Goal: Find specific page/section: Find specific page/section

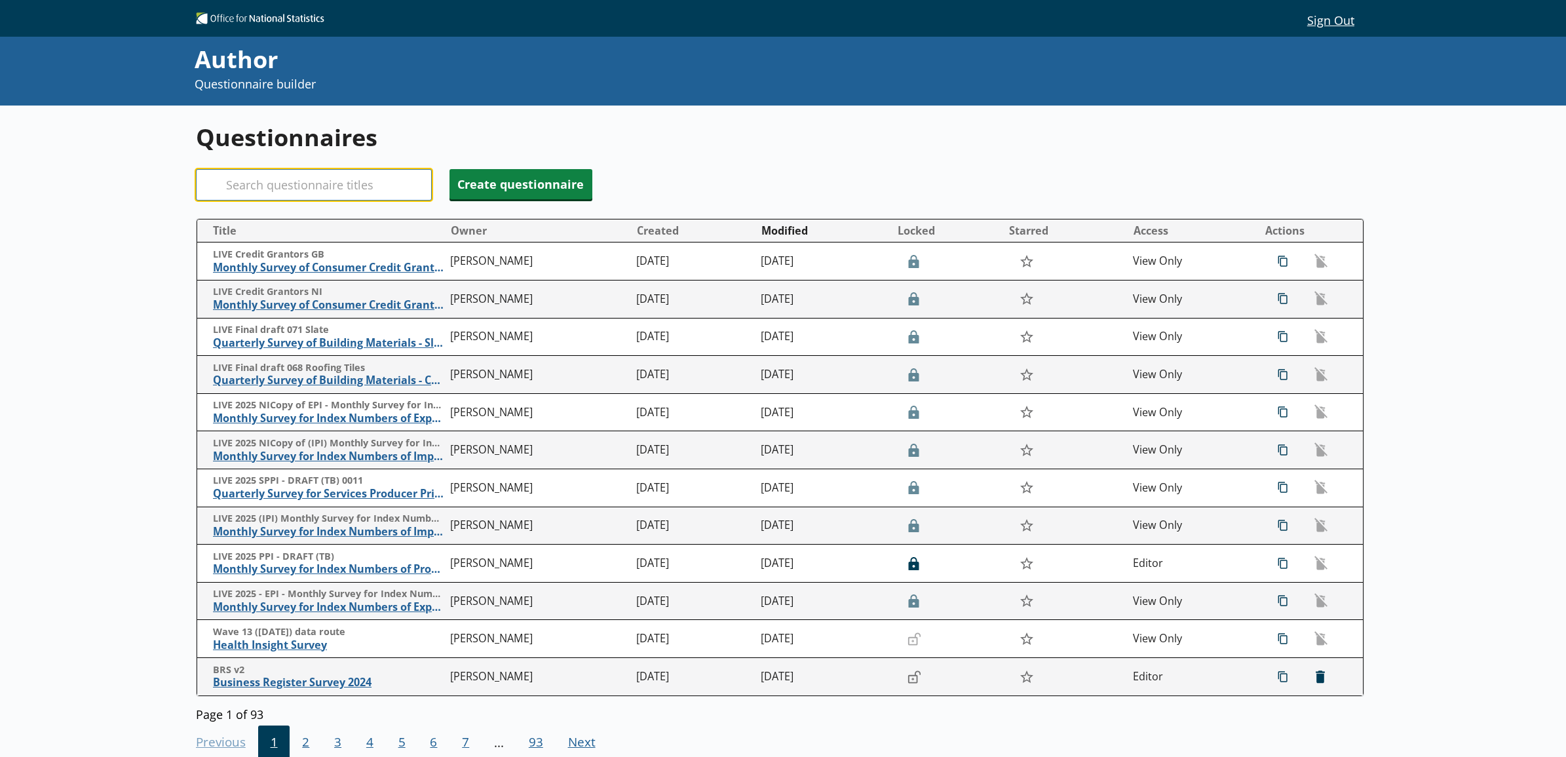
click at [296, 183] on input "Search" at bounding box center [314, 184] width 236 height 31
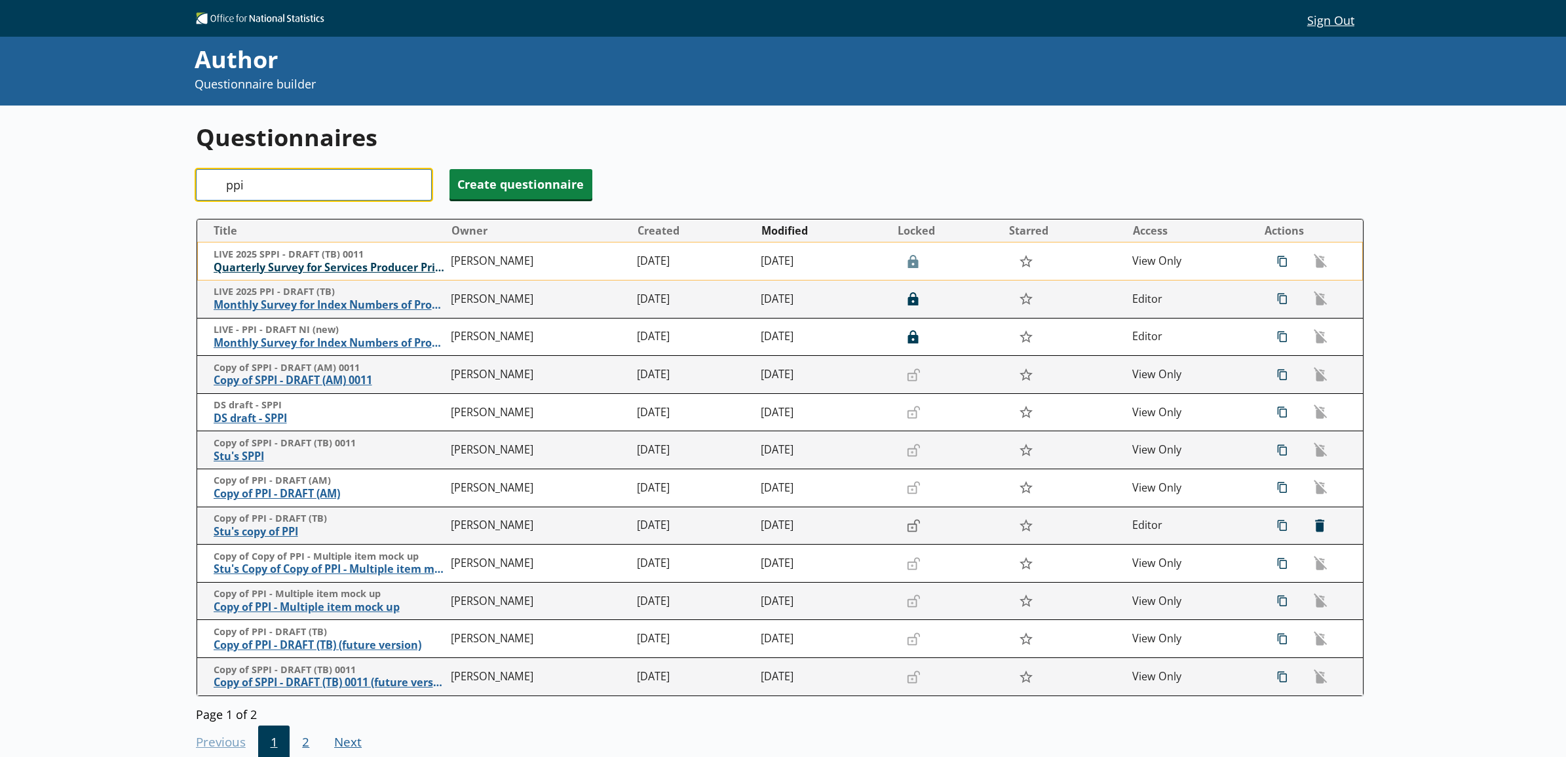
type input "ppi"
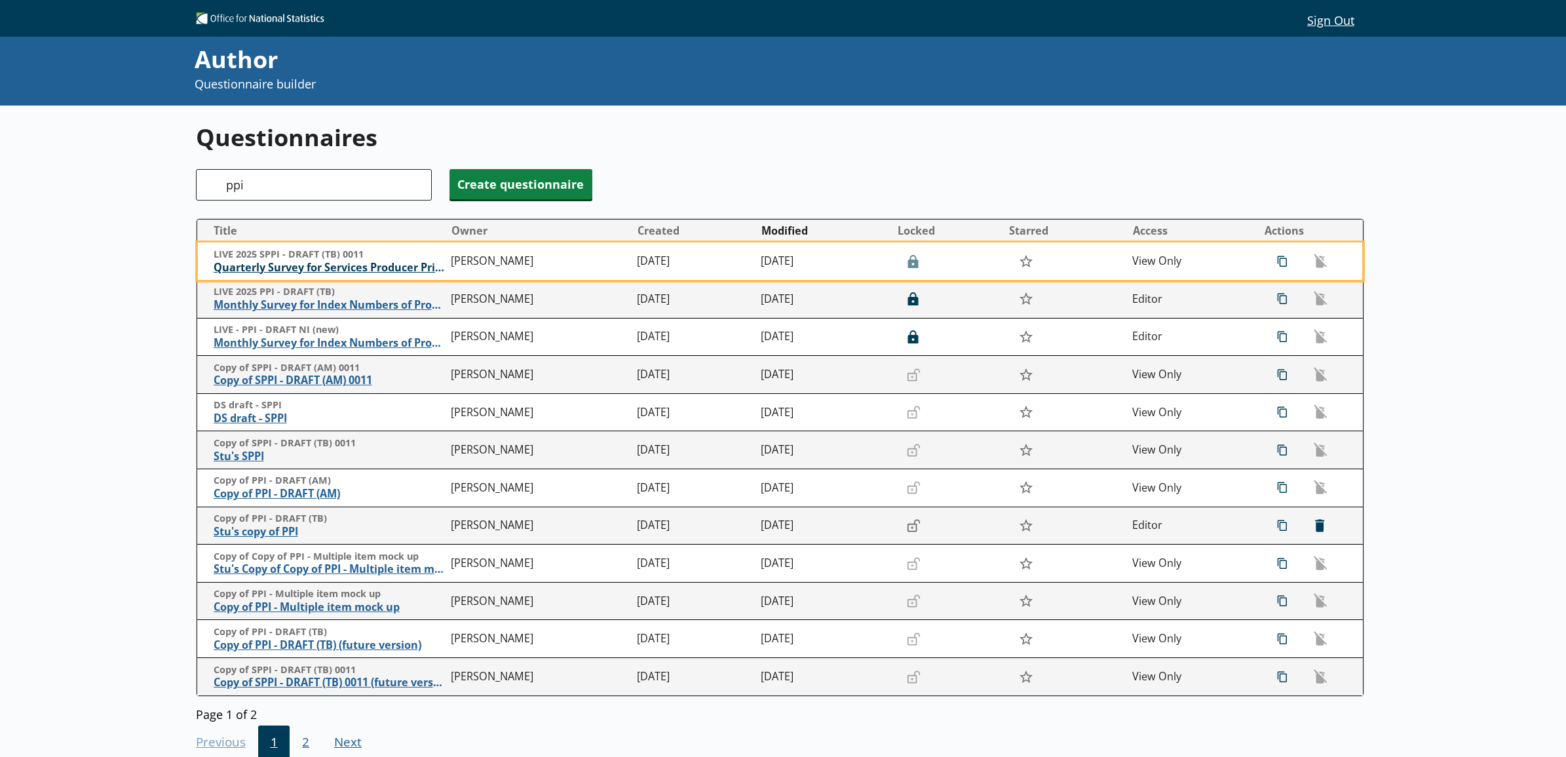
click at [294, 265] on span "Quarterly Survey for Services Producer Price Indices" at bounding box center [329, 268] width 231 height 14
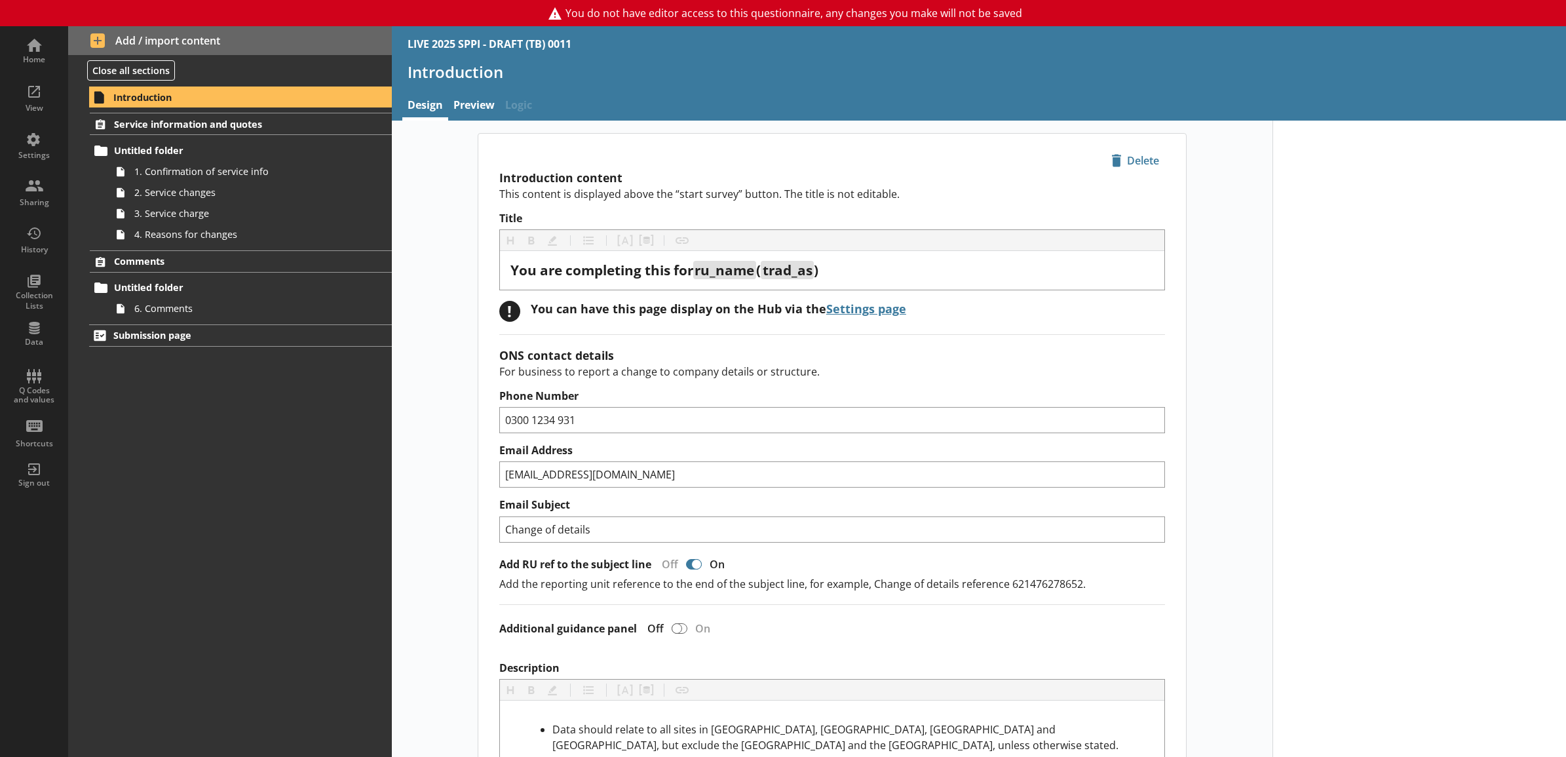
click at [242, 321] on div "Introduction Service information and quotes Untitled folder 1. Confirmation of …" at bounding box center [230, 421] width 324 height 672
click at [240, 316] on link "6. Comments" at bounding box center [250, 308] width 281 height 21
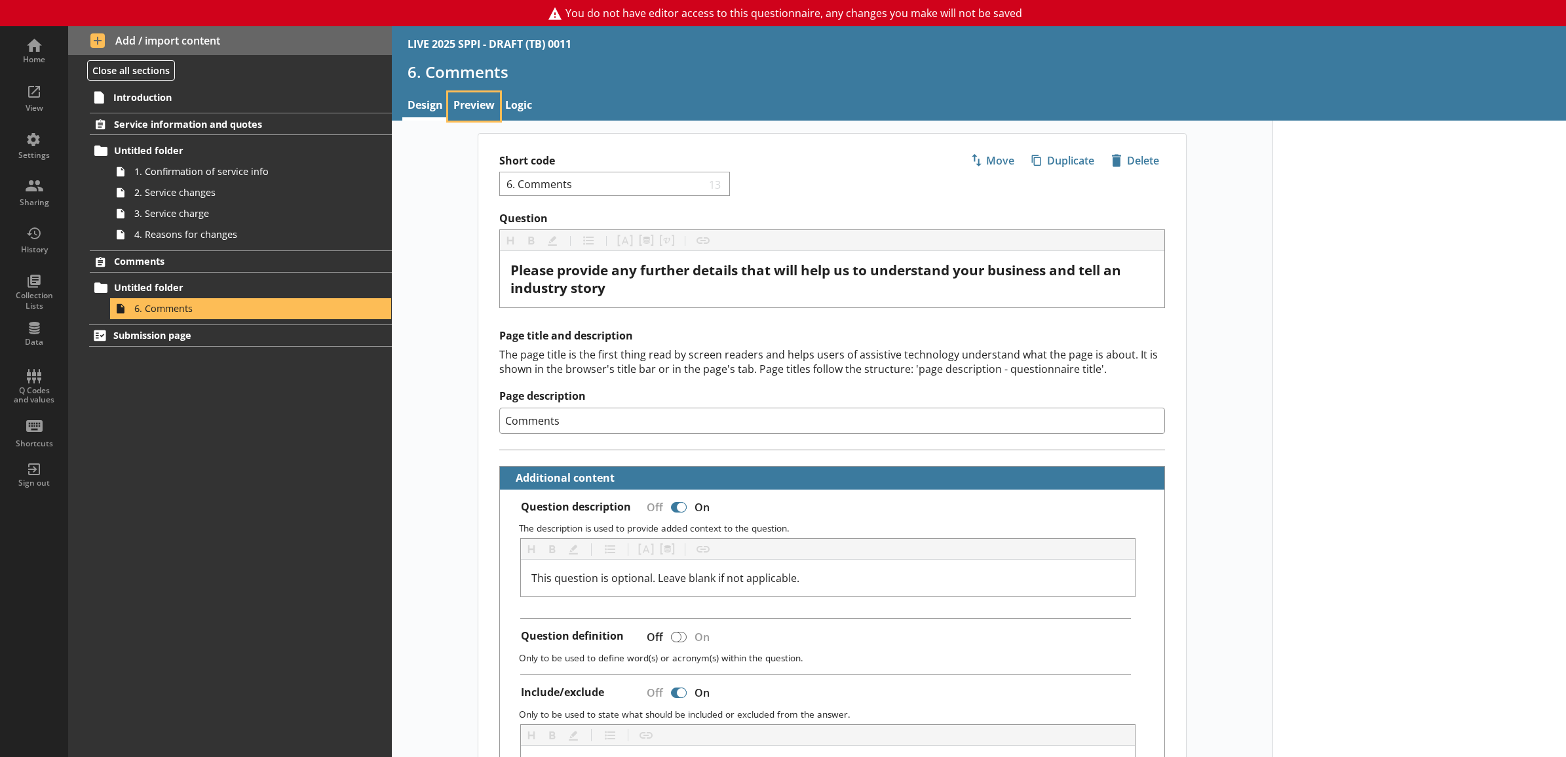
click at [473, 117] on link "Preview" at bounding box center [474, 106] width 52 height 28
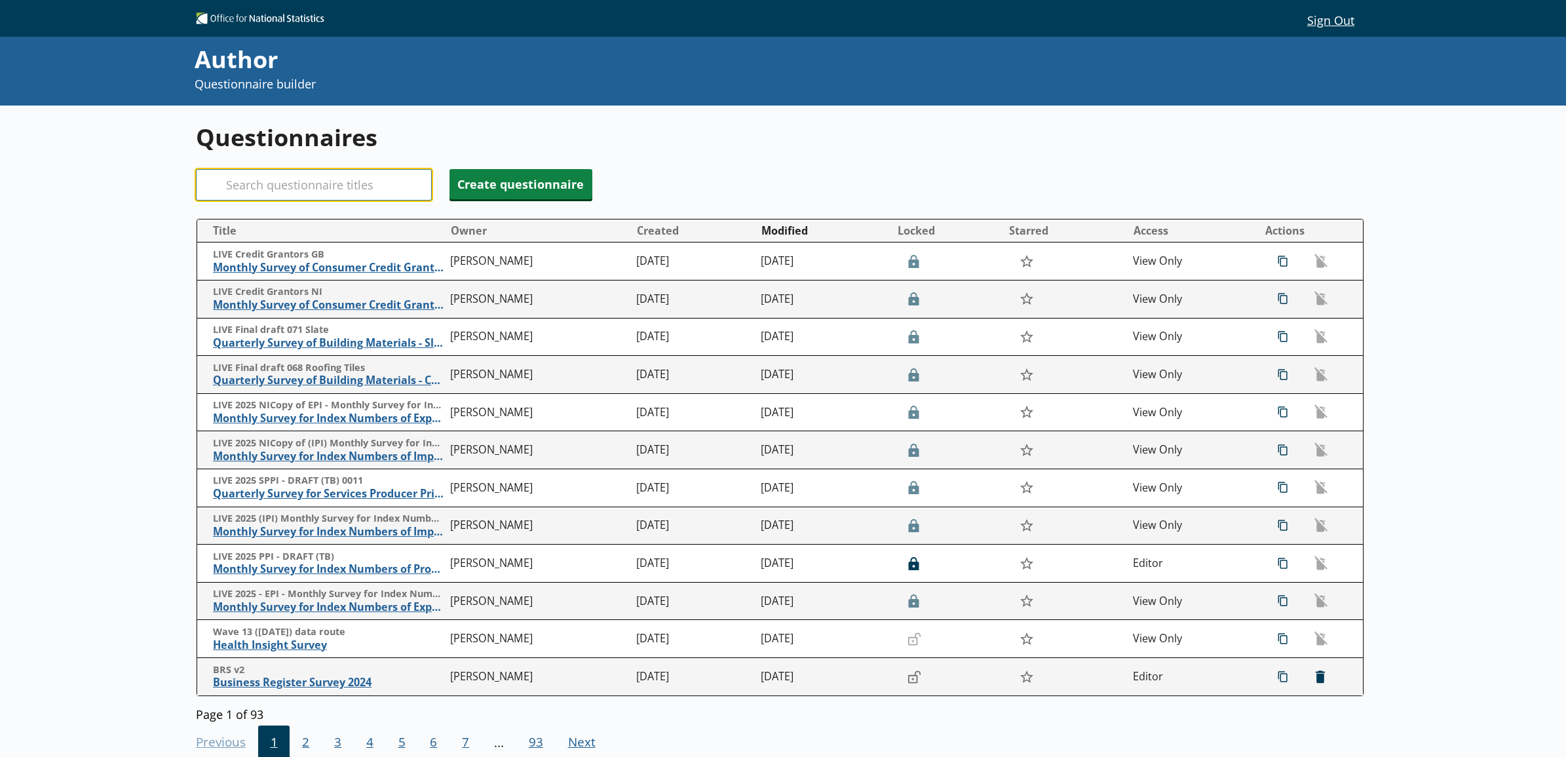
click at [351, 185] on input "Search" at bounding box center [314, 184] width 236 height 31
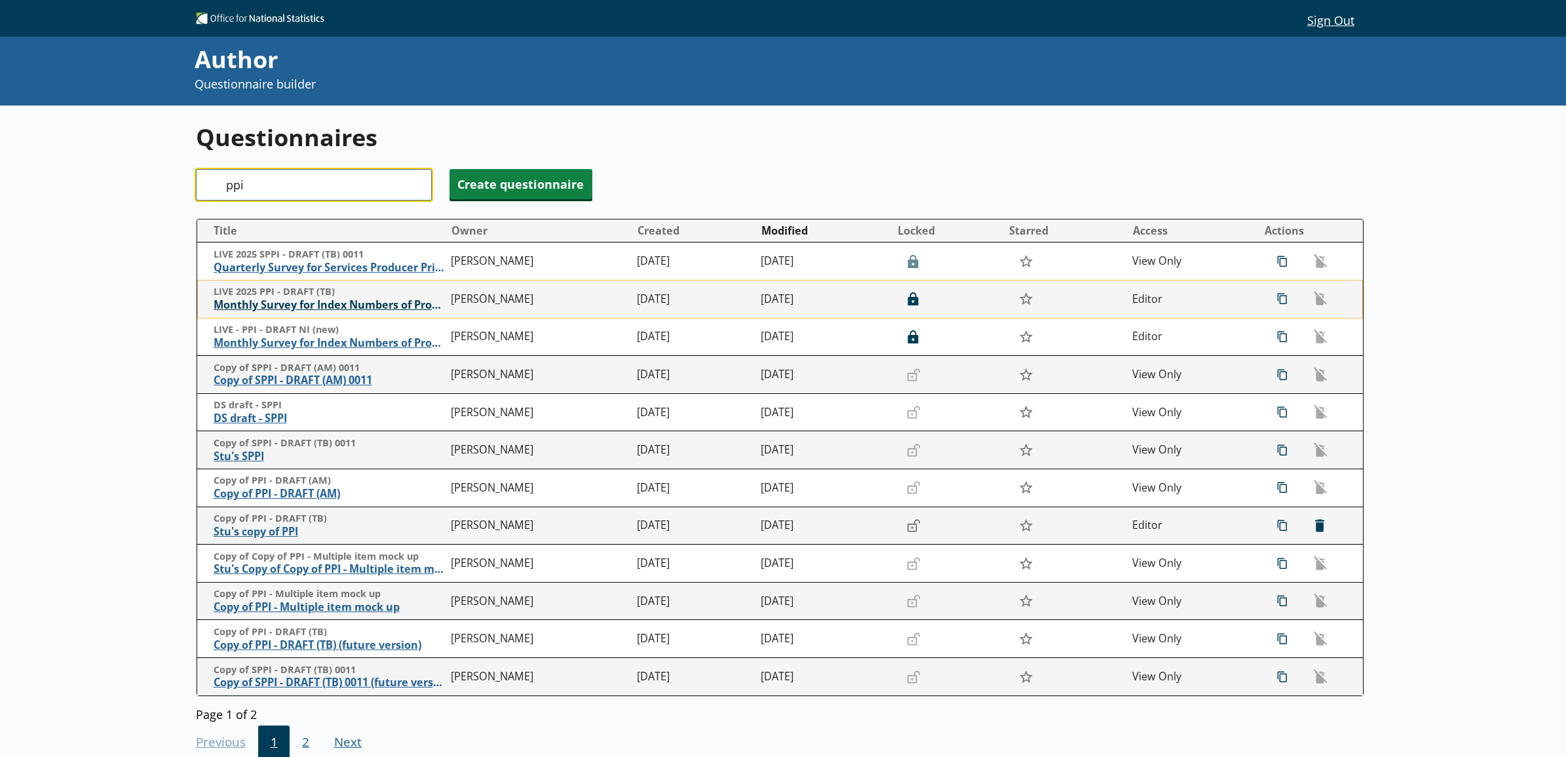
type input "ppi"
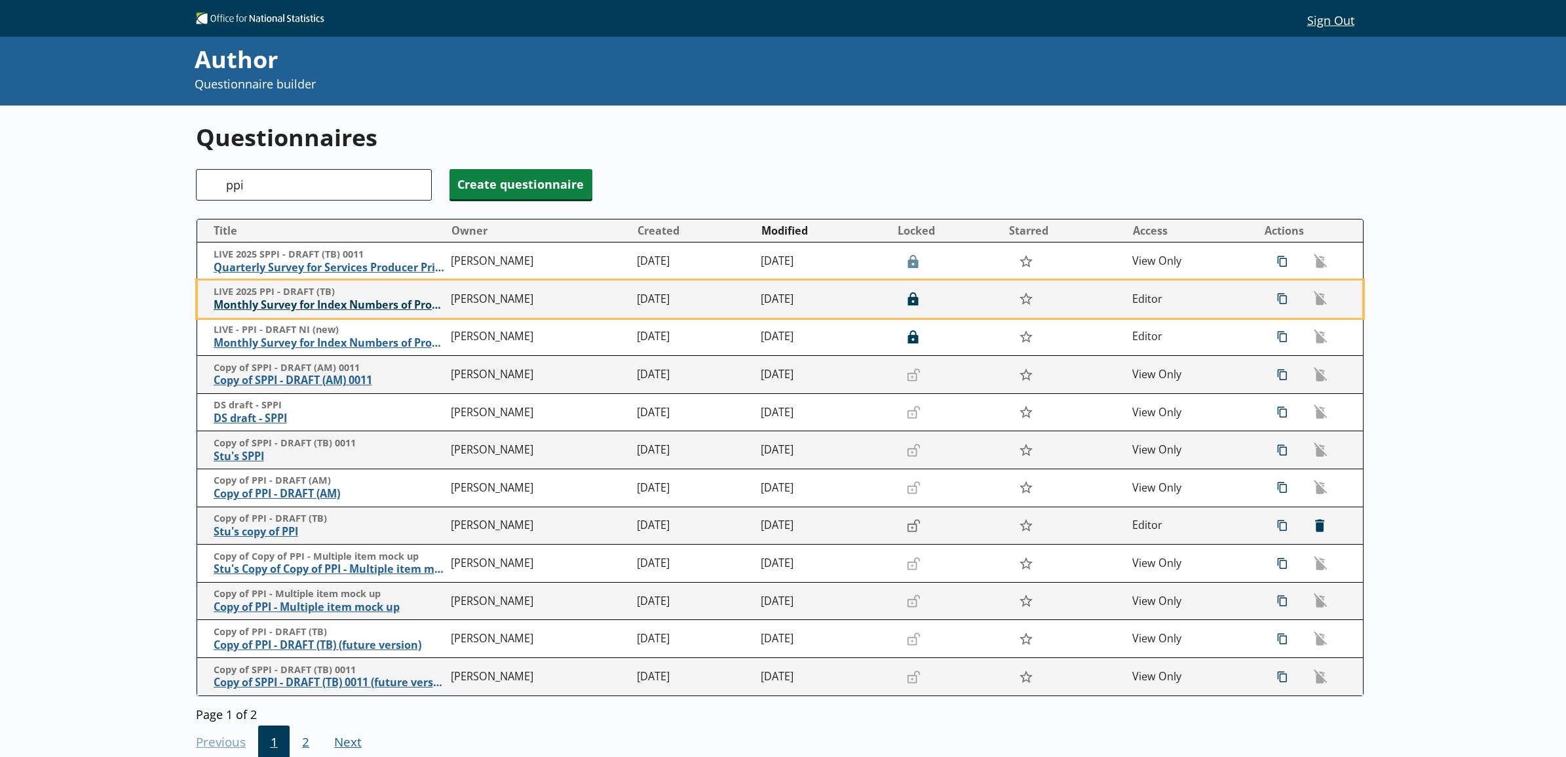
click at [320, 308] on span "Monthly Survey for Index Numbers of Producer Prices - Price Quotation Return" at bounding box center [329, 305] width 231 height 14
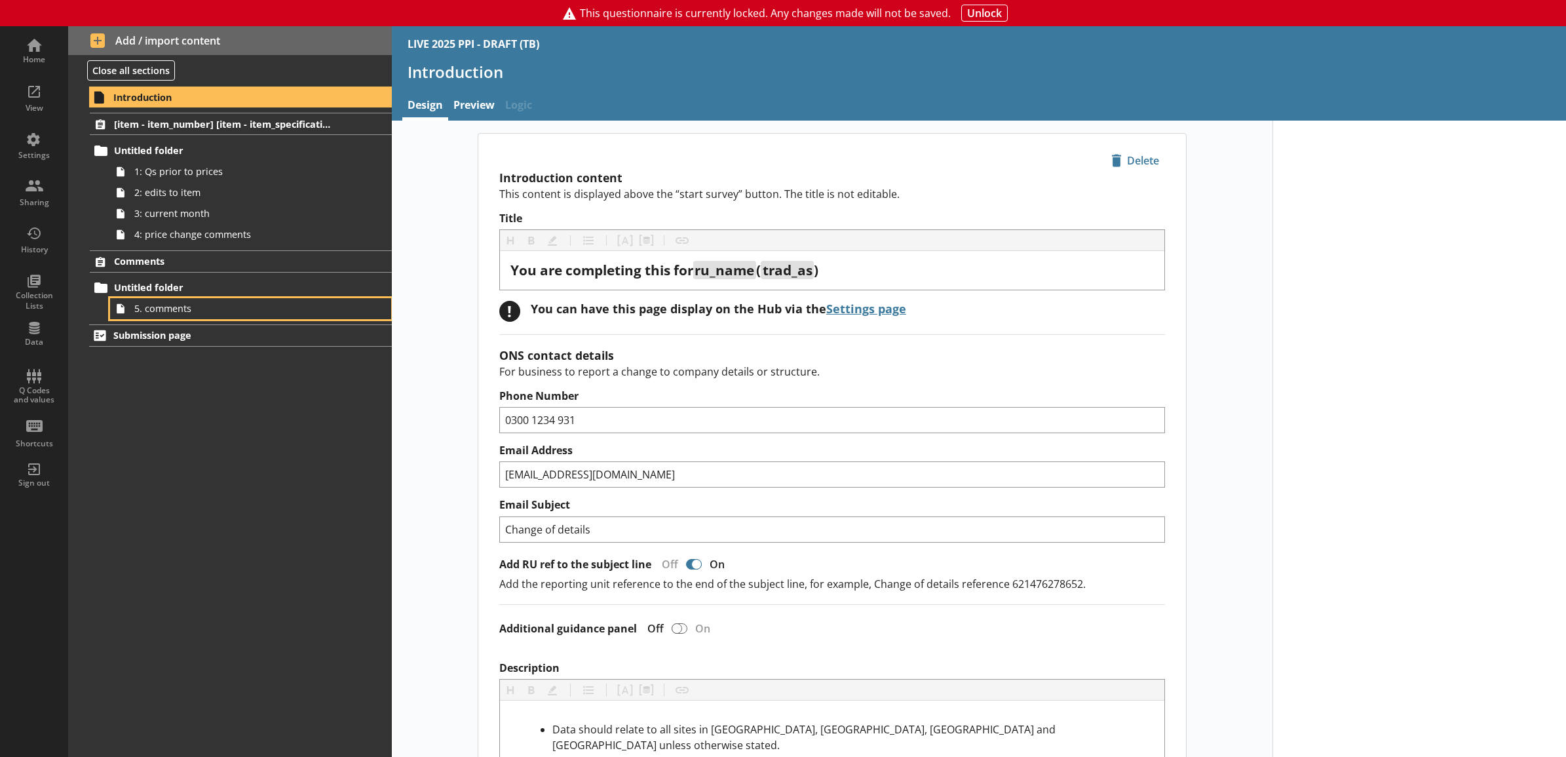
drag, startPoint x: 244, startPoint y: 316, endPoint x: 294, endPoint y: 277, distance: 63.9
click at [244, 316] on link "5. comments" at bounding box center [250, 308] width 281 height 21
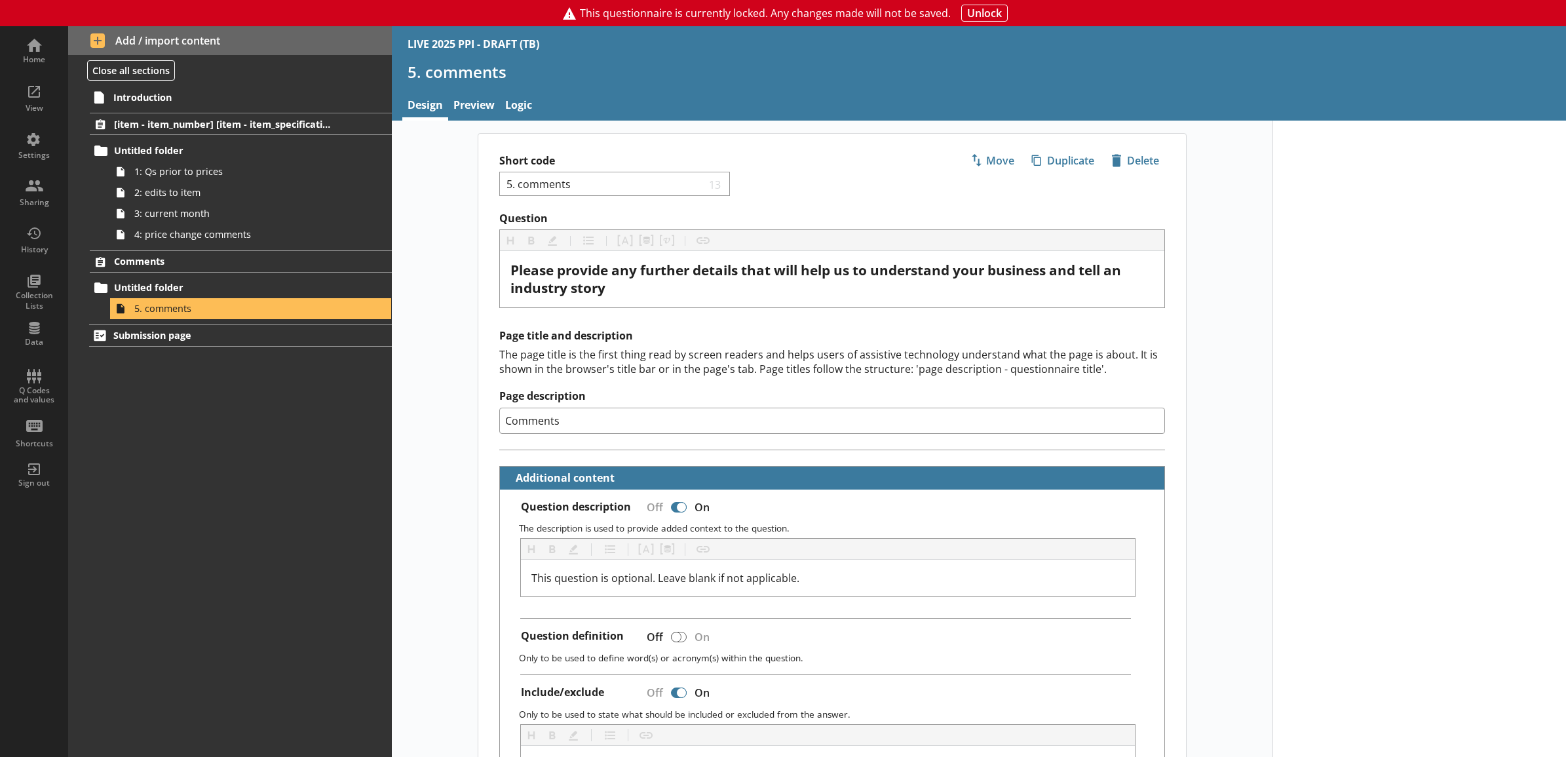
click at [483, 113] on link "Preview" at bounding box center [474, 106] width 52 height 28
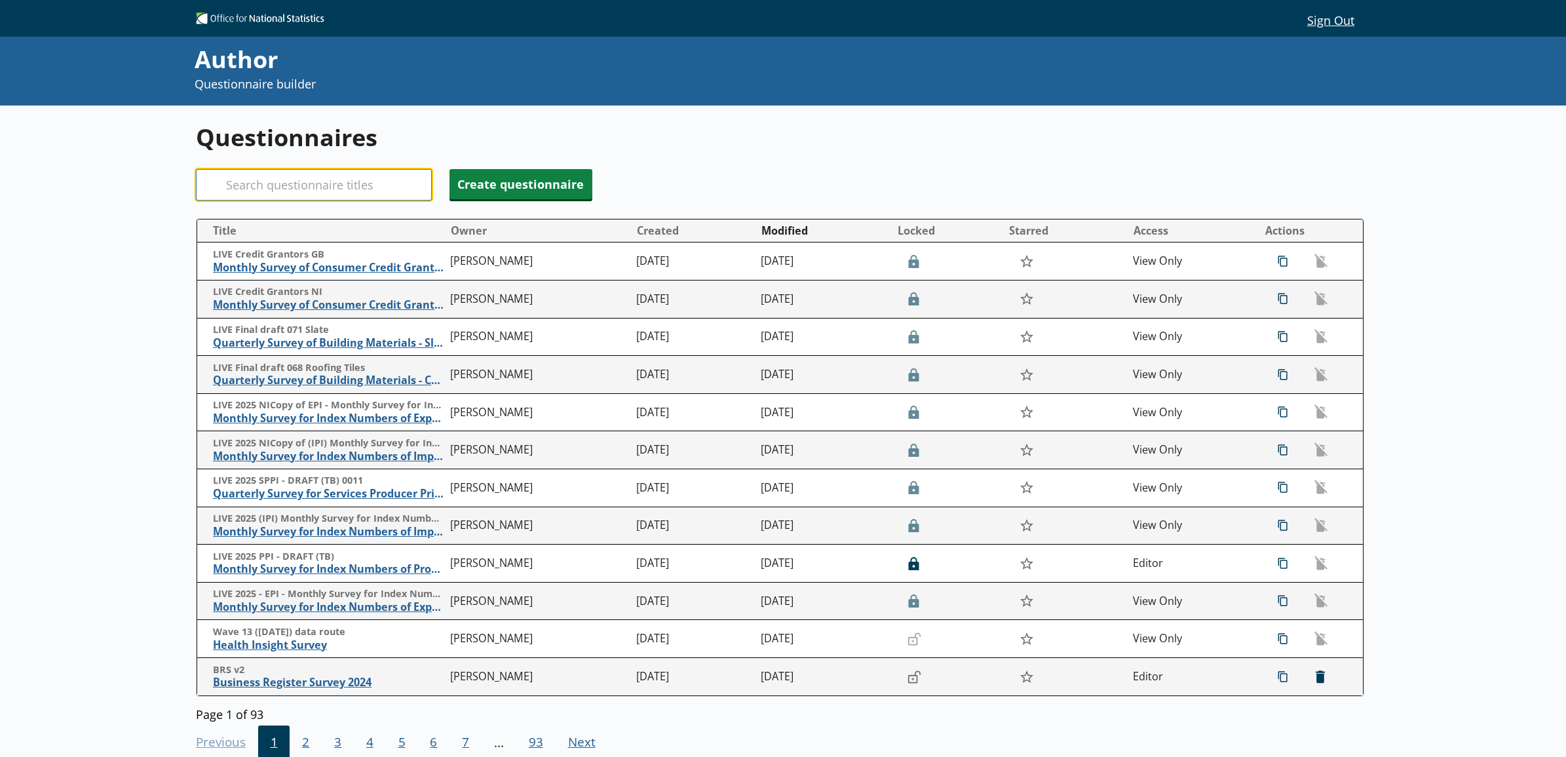
click at [349, 176] on input "Search" at bounding box center [314, 184] width 236 height 31
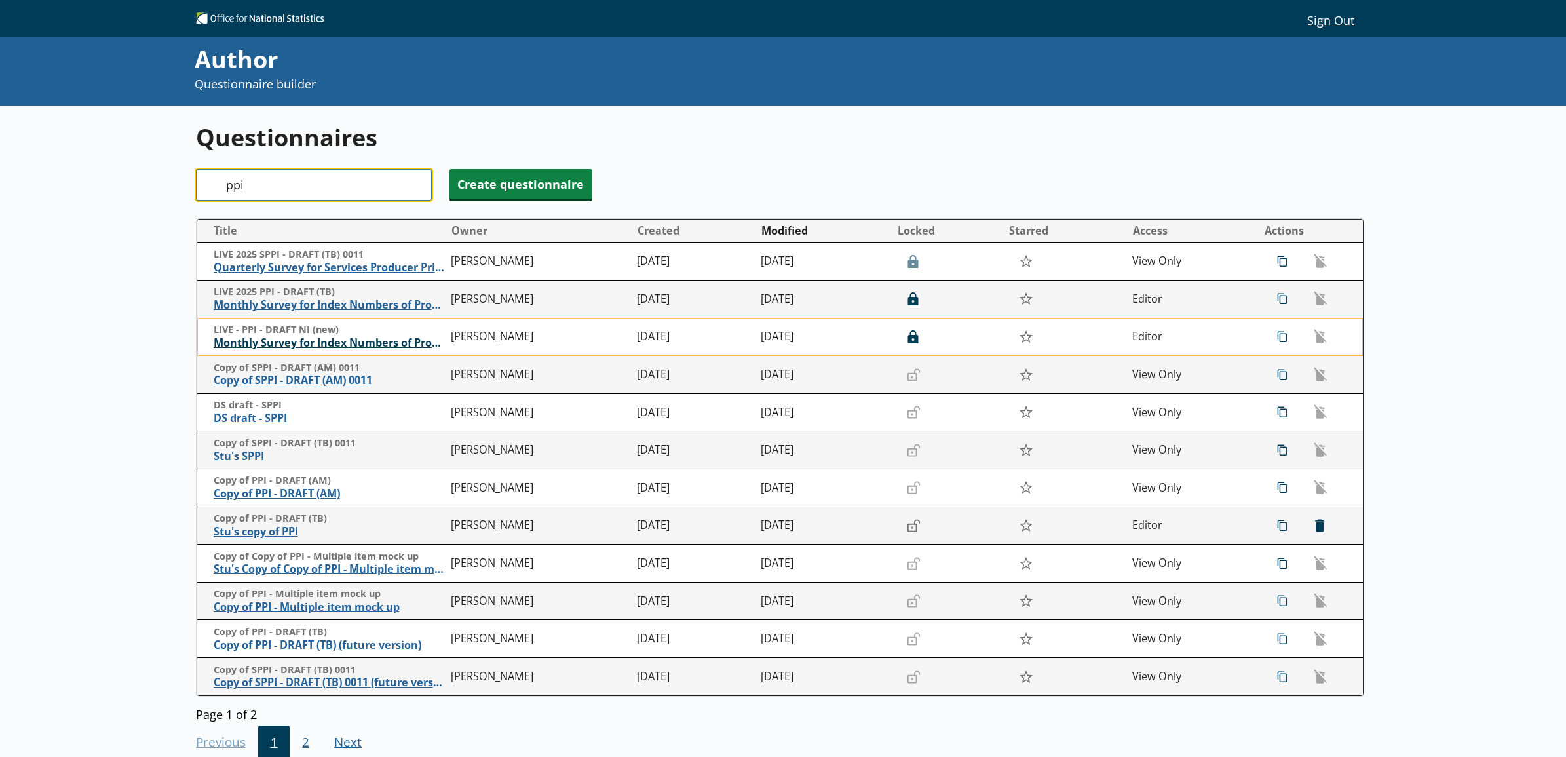
type input "ppi"
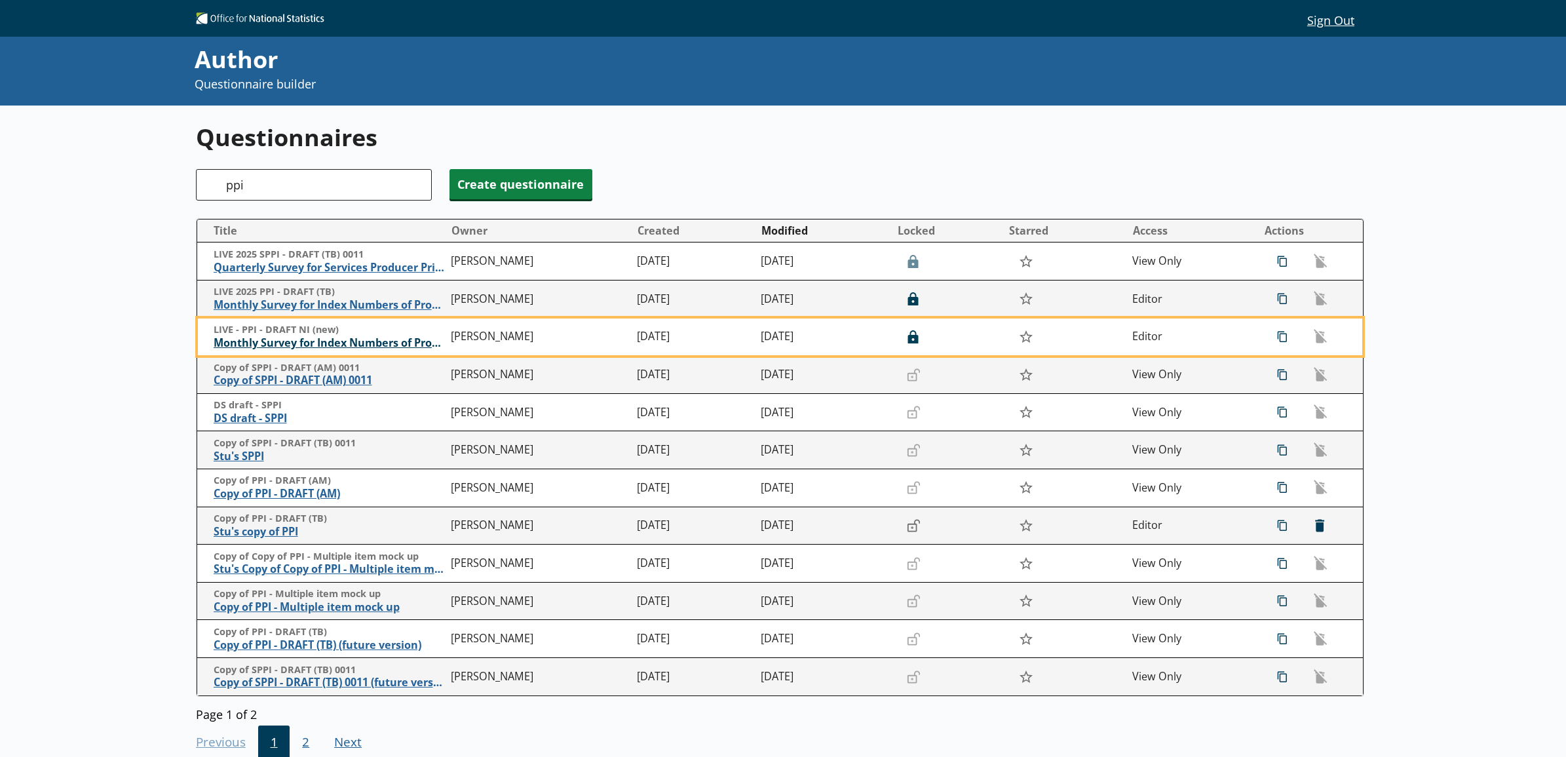
click at [337, 344] on span "Monthly Survey for Index Numbers of Producer Prices - Price Quotation Return" at bounding box center [329, 343] width 231 height 14
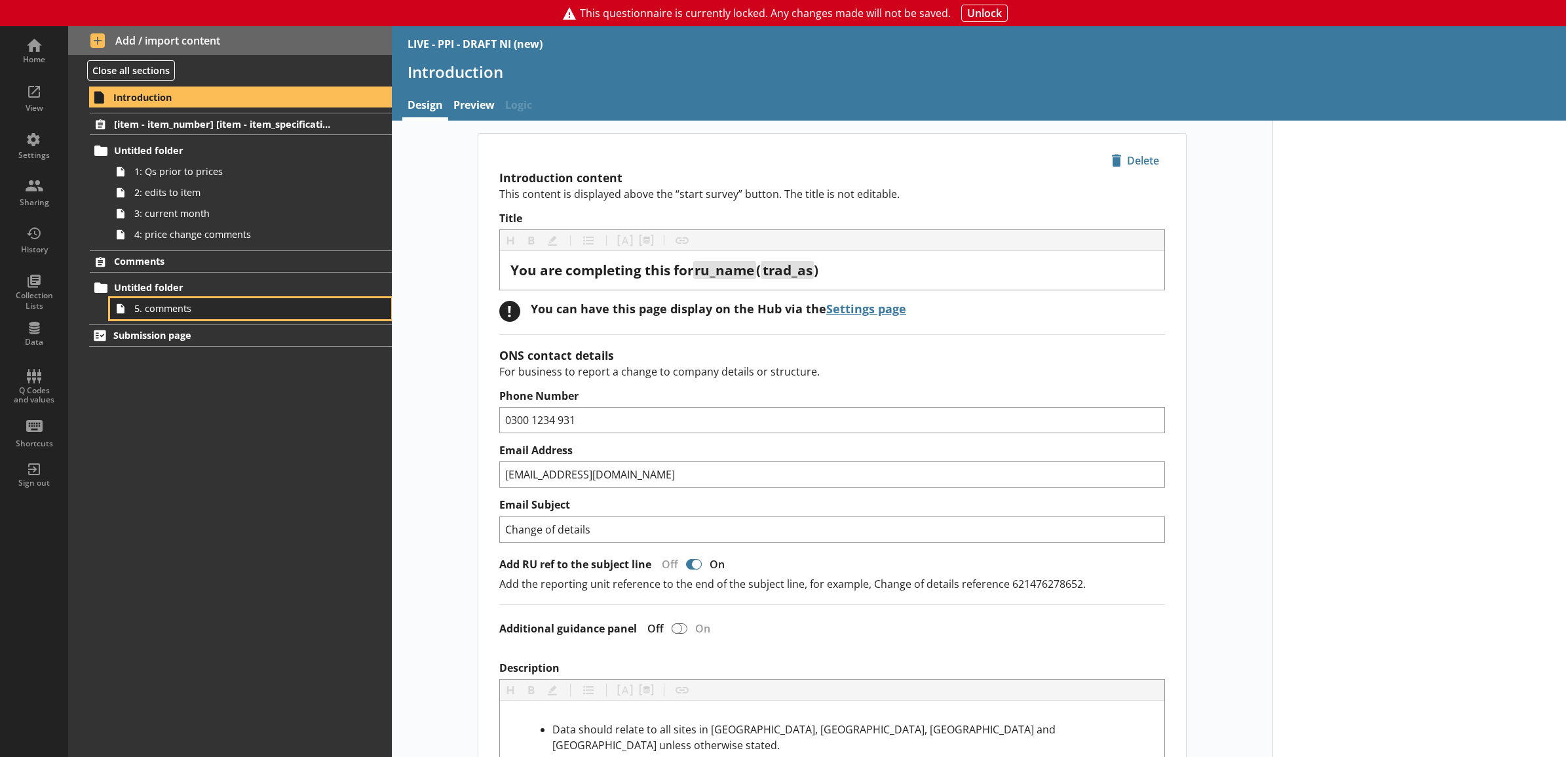
click at [164, 299] on link "5. comments" at bounding box center [250, 308] width 281 height 21
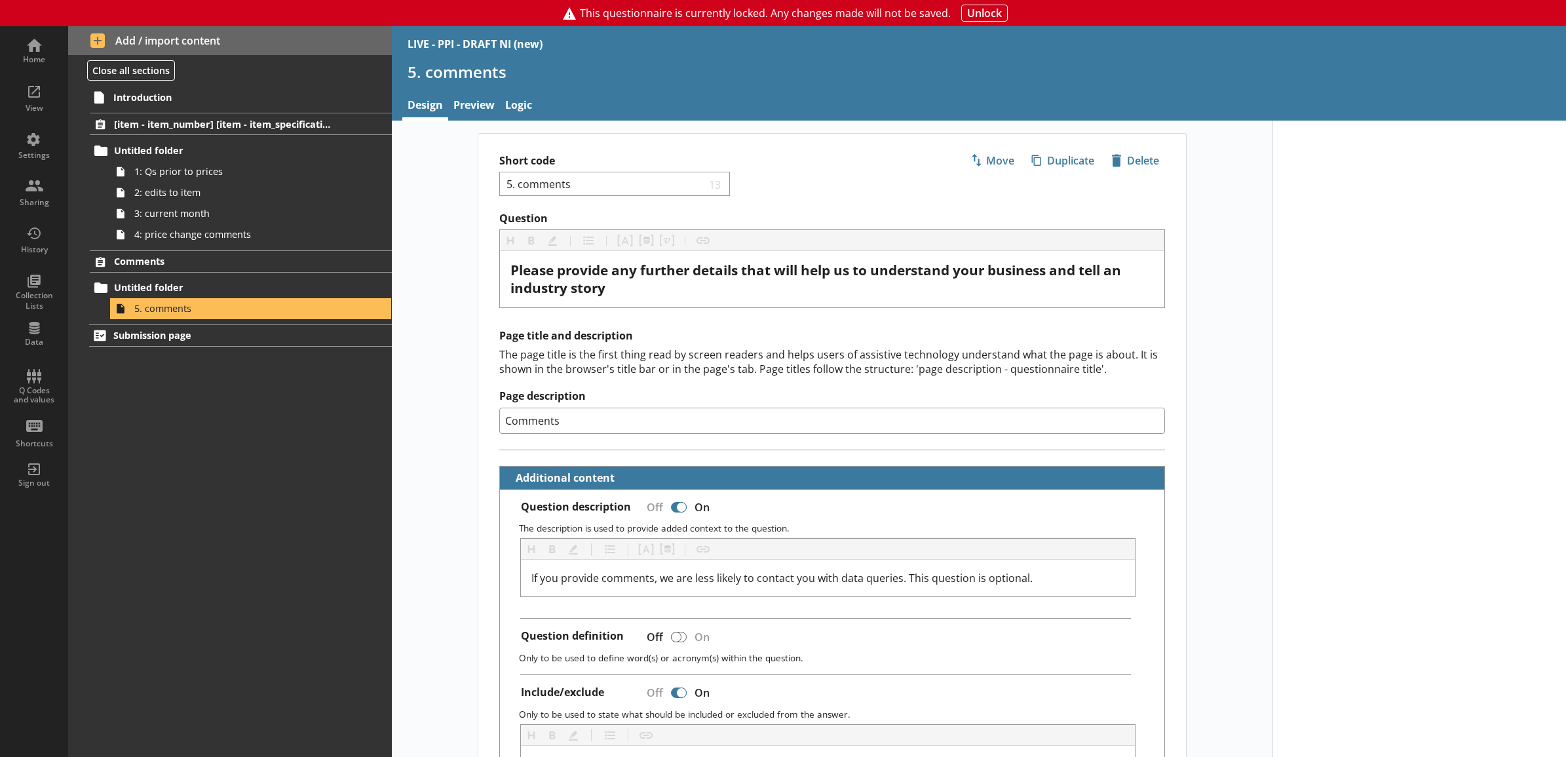
click at [486, 90] on div "5. comments" at bounding box center [979, 77] width 1175 height 31
click at [472, 115] on link "Preview" at bounding box center [474, 106] width 52 height 28
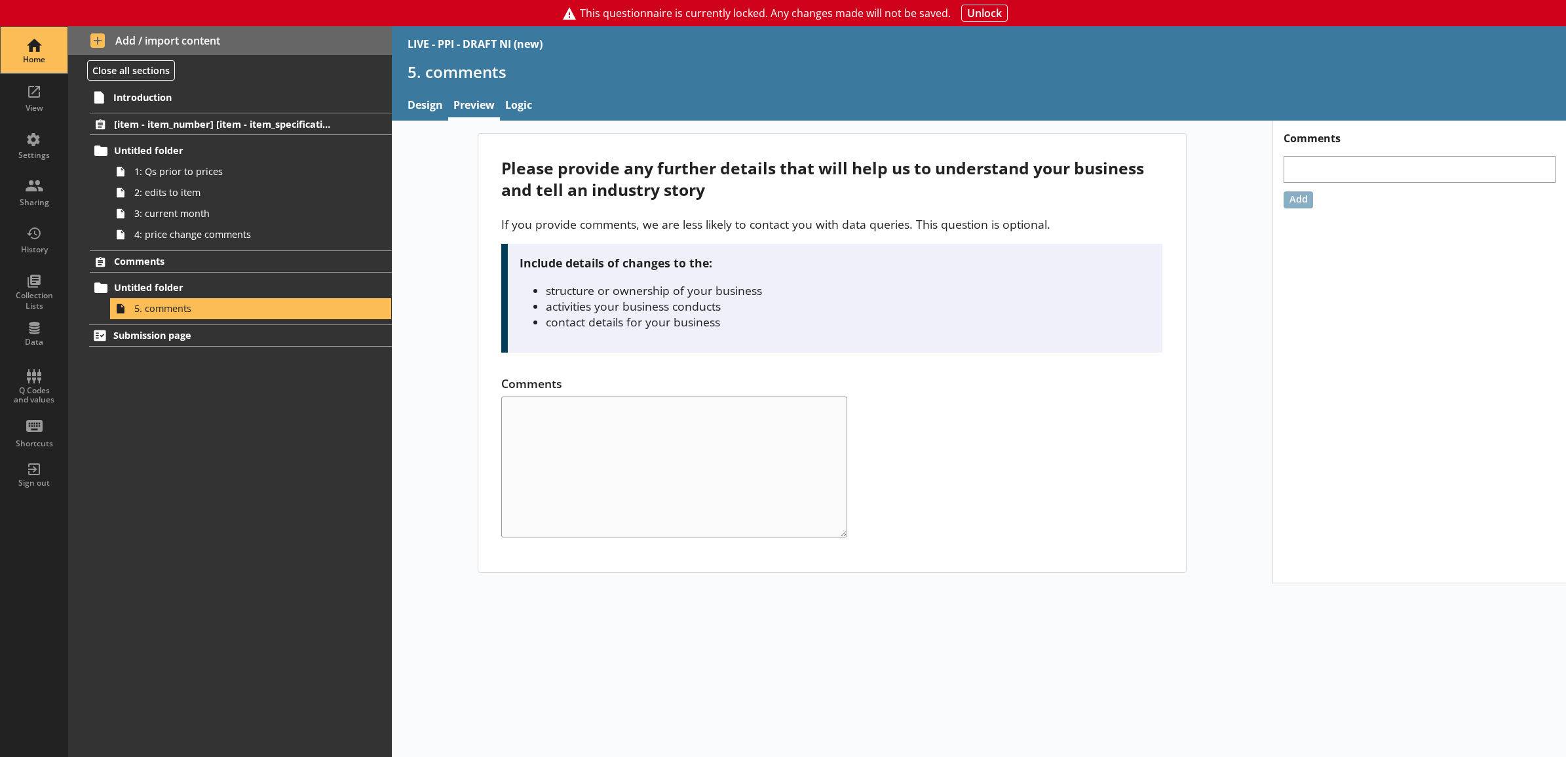
click at [34, 40] on div "Home" at bounding box center [34, 50] width 46 height 46
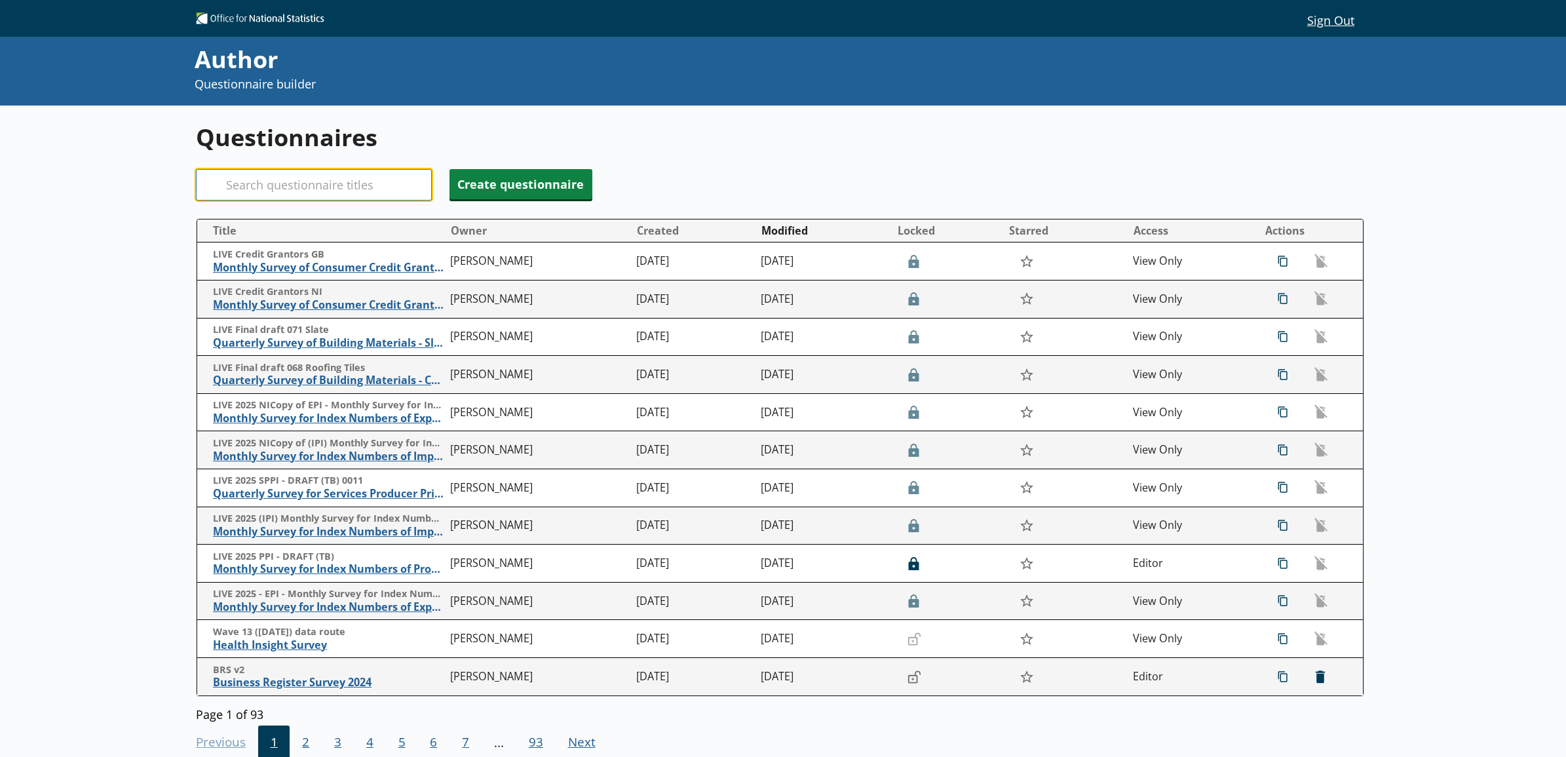
click at [270, 192] on input "Search" at bounding box center [314, 184] width 236 height 31
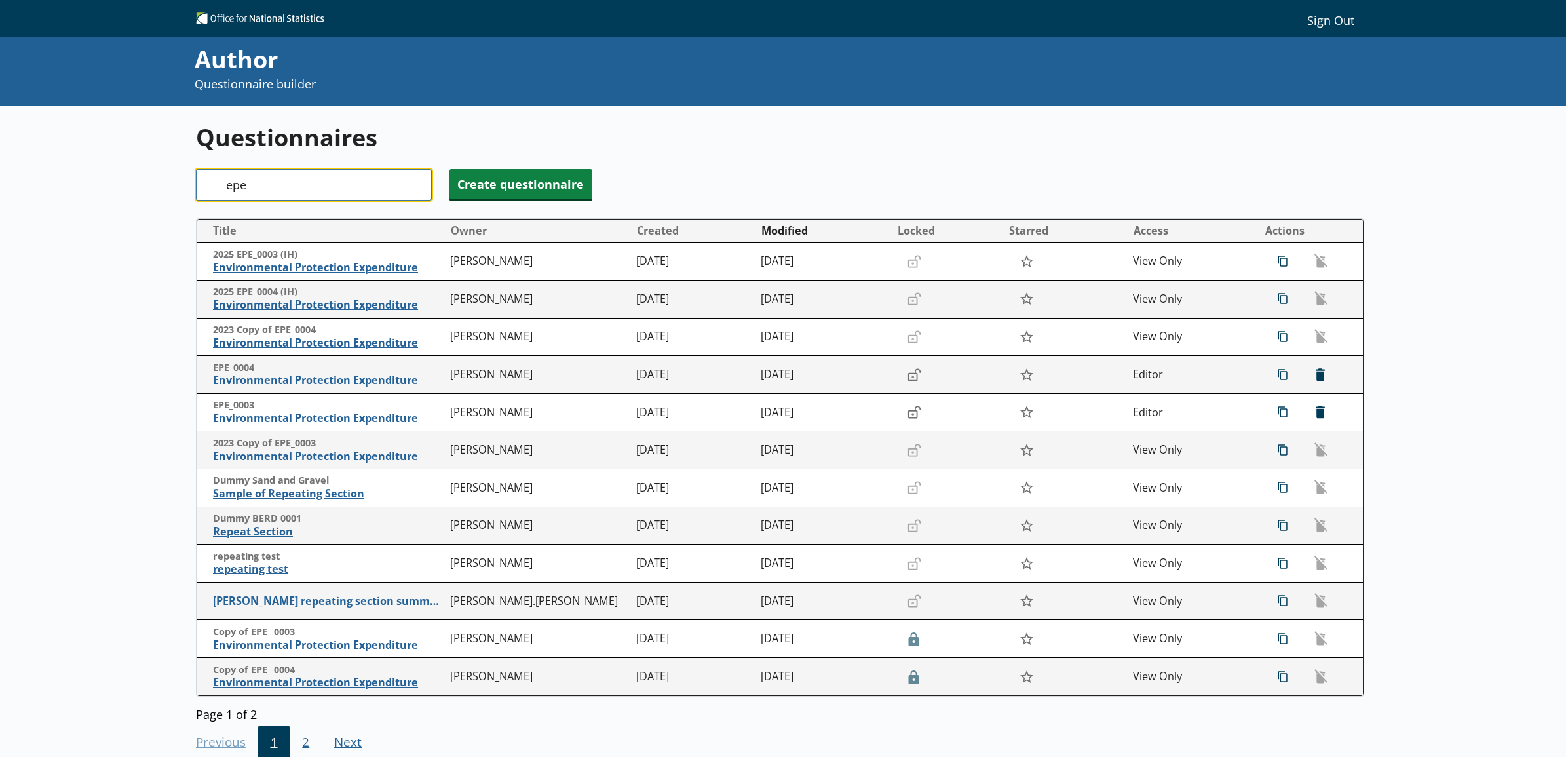
drag, startPoint x: 246, startPoint y: 187, endPoint x: 263, endPoint y: 187, distance: 17.7
click at [263, 187] on input "epe" at bounding box center [314, 184] width 236 height 31
click at [241, 190] on input "epe" at bounding box center [314, 184] width 236 height 31
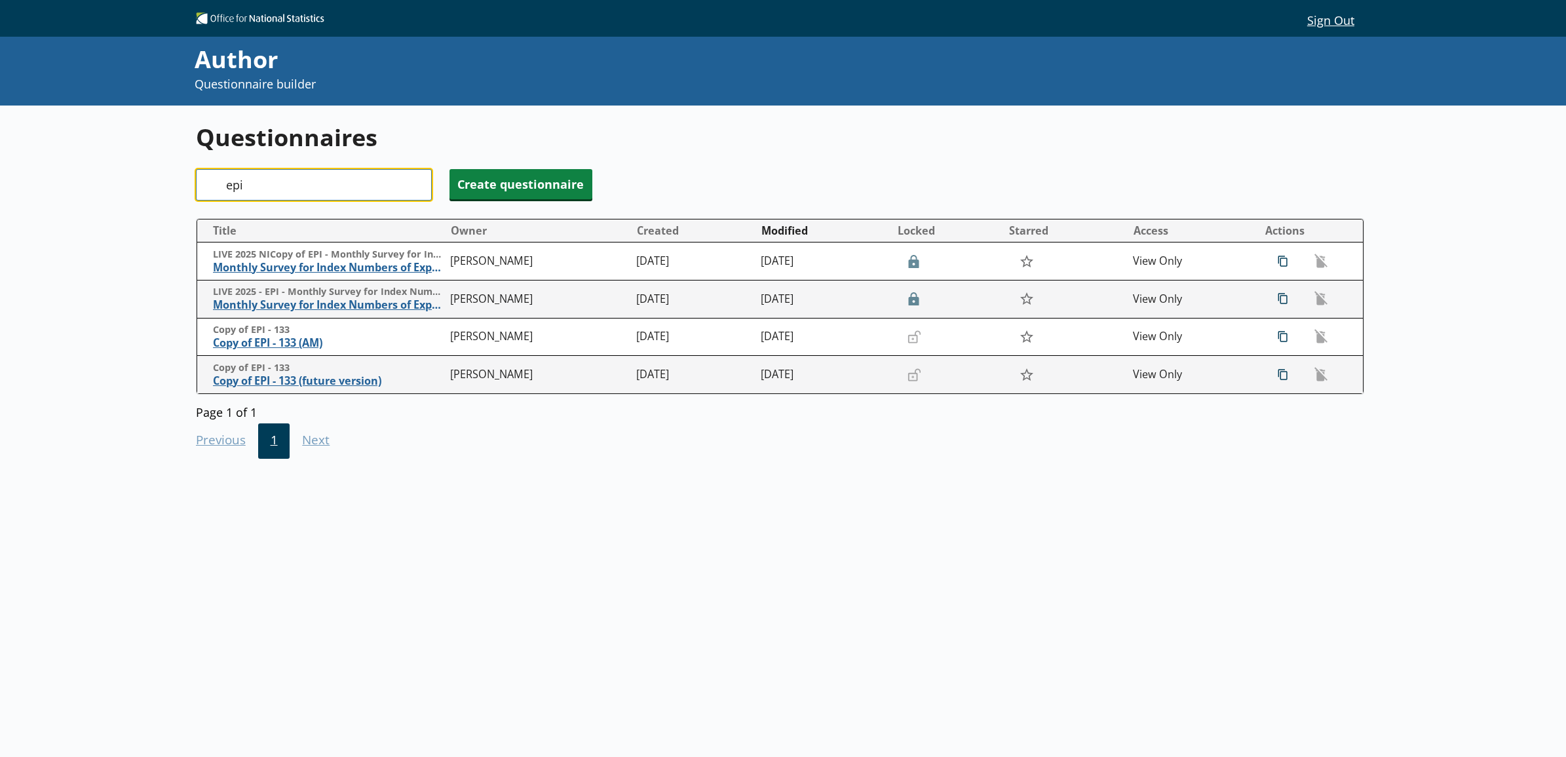
type input "epi"
click at [102, 214] on div "Questionnaires Search epi Create questionnaire Title Owner Created Modified Loc…" at bounding box center [783, 483] width 1566 height 757
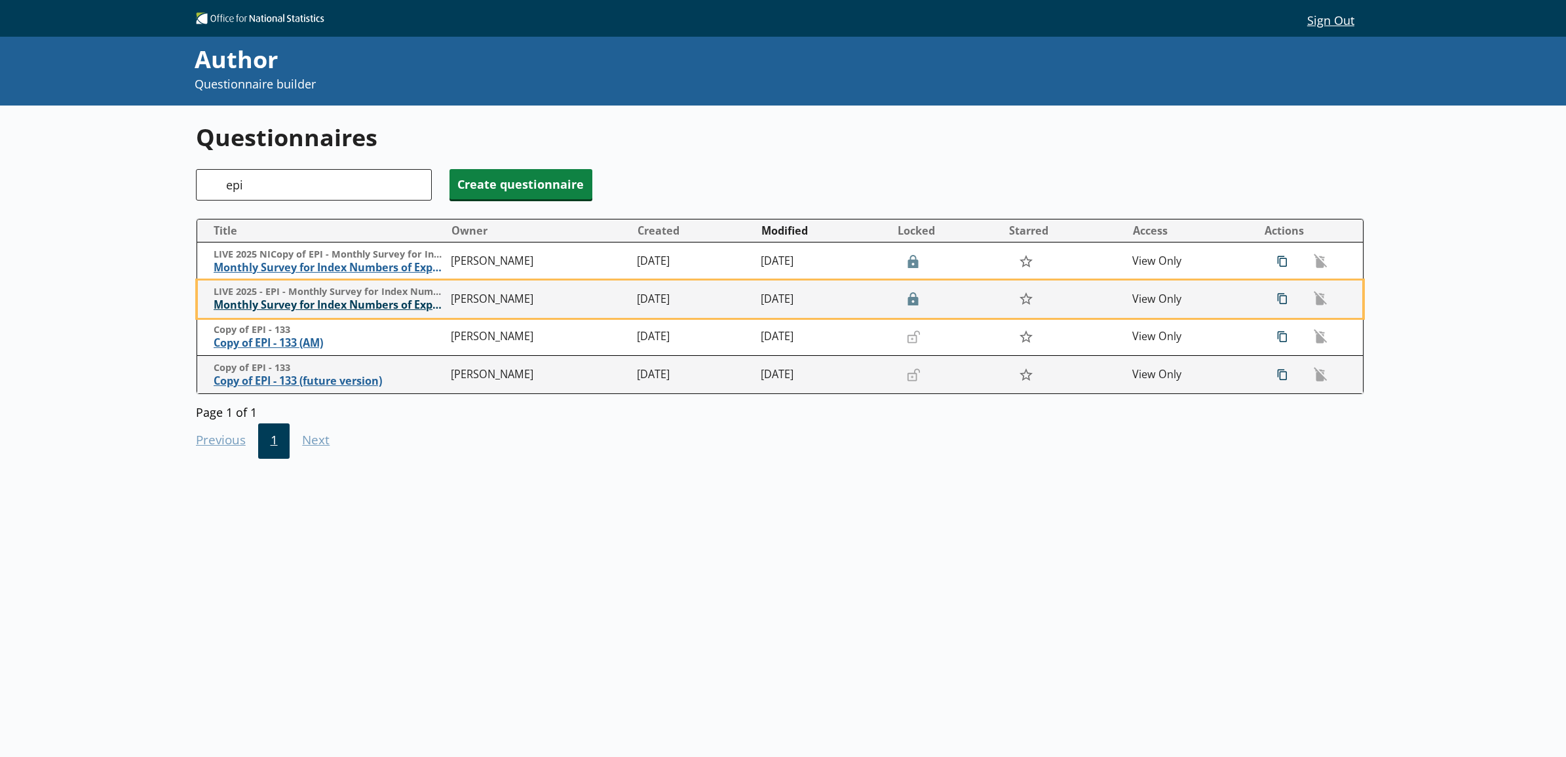
click at [375, 307] on span "Monthly Survey for Index Numbers of Export Prices - Price Quotation Return" at bounding box center [329, 305] width 231 height 14
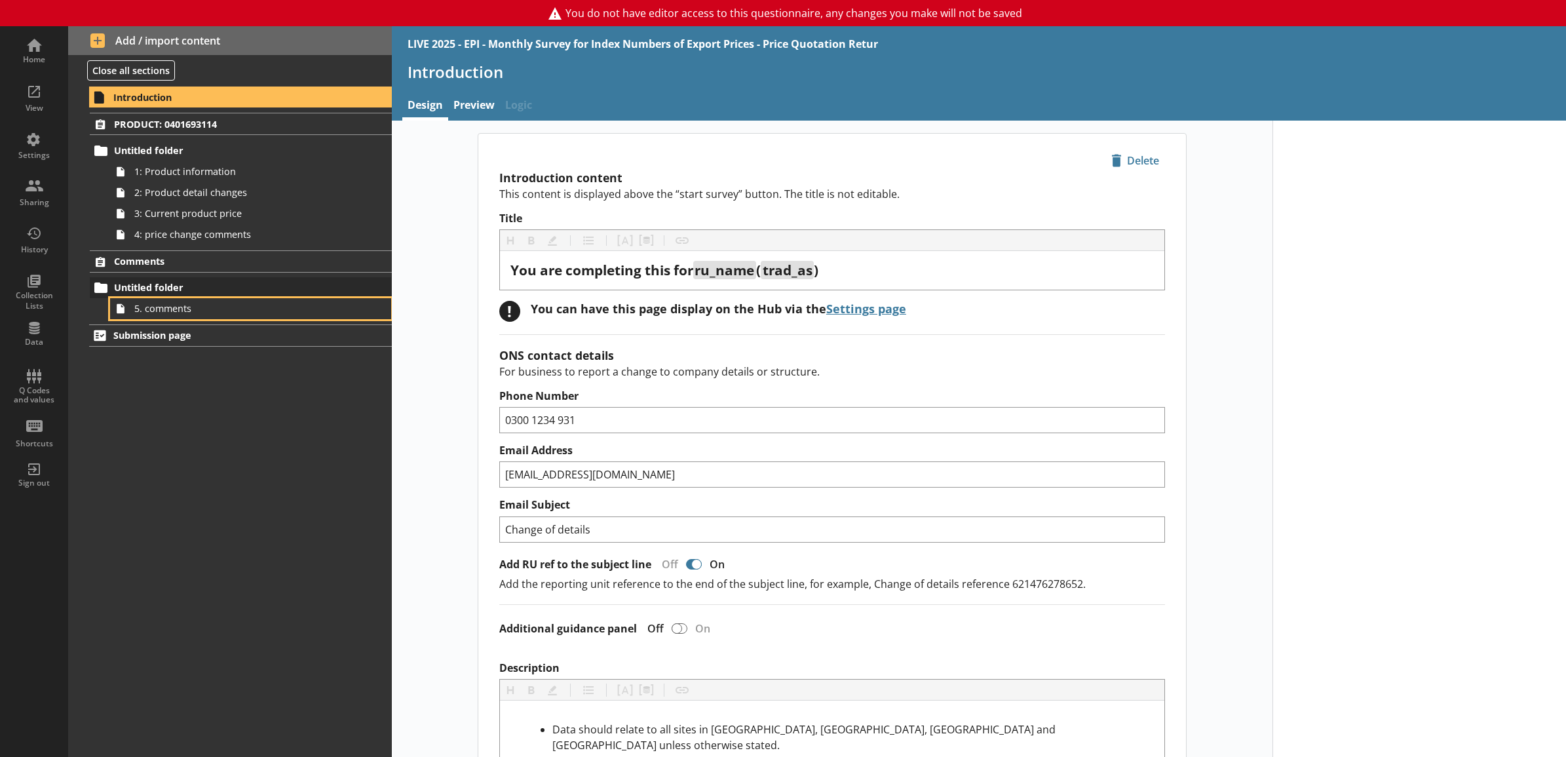
drag, startPoint x: 233, startPoint y: 303, endPoint x: 246, endPoint y: 296, distance: 15.5
click at [233, 303] on span "5. comments" at bounding box center [236, 308] width 204 height 12
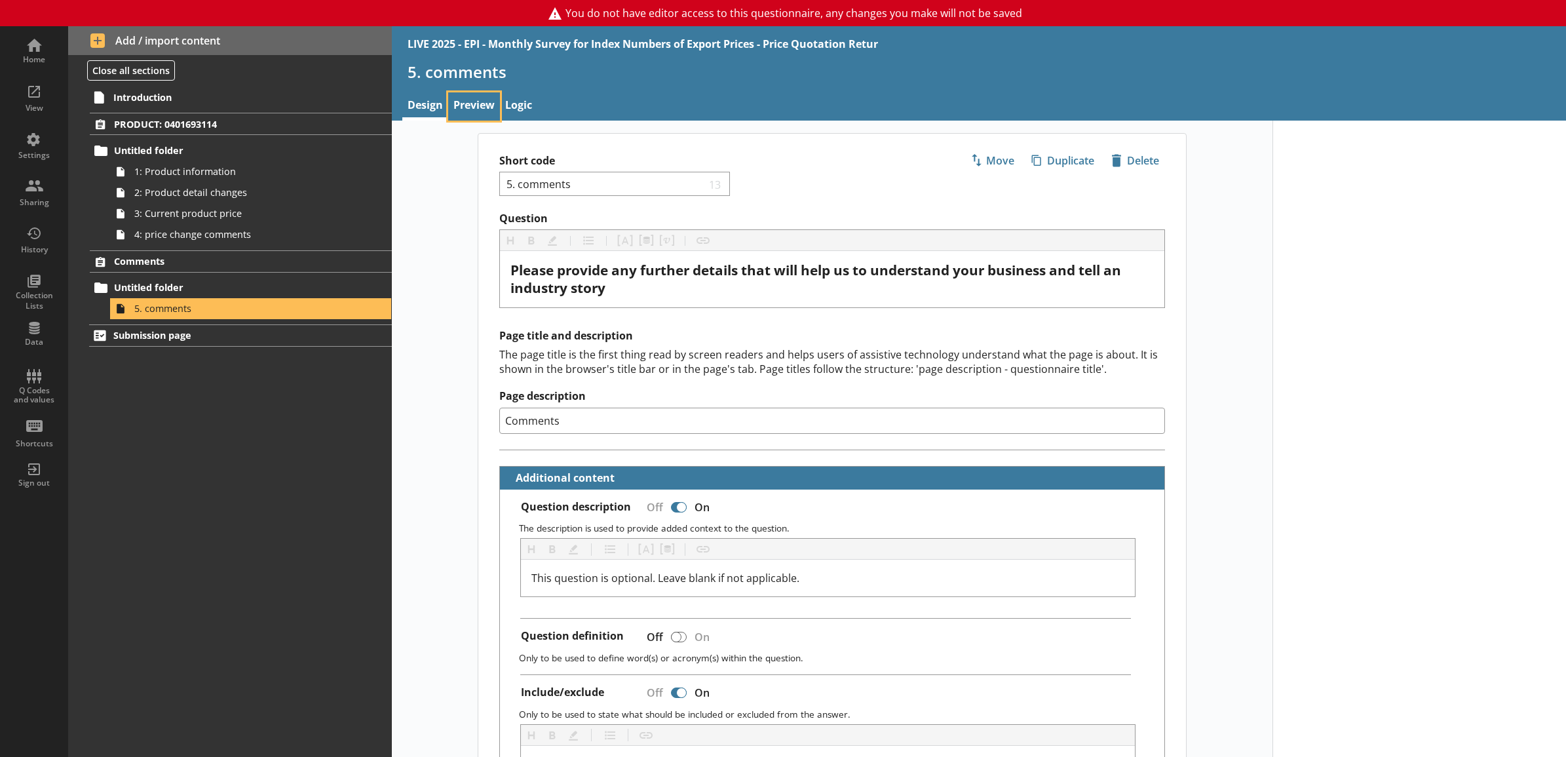
click at [480, 99] on link "Preview" at bounding box center [474, 106] width 52 height 28
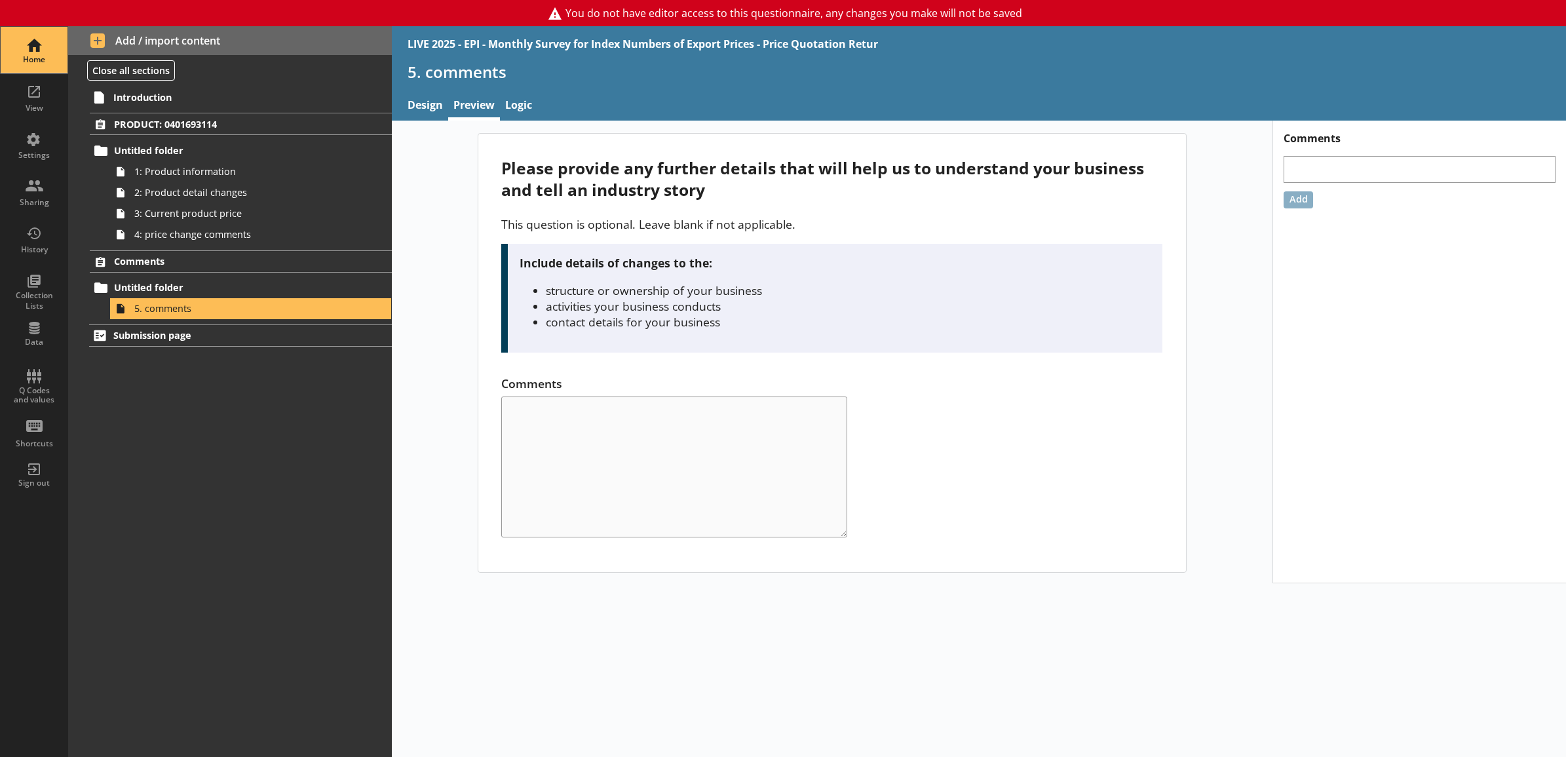
click at [31, 35] on div "Home" at bounding box center [34, 50] width 46 height 46
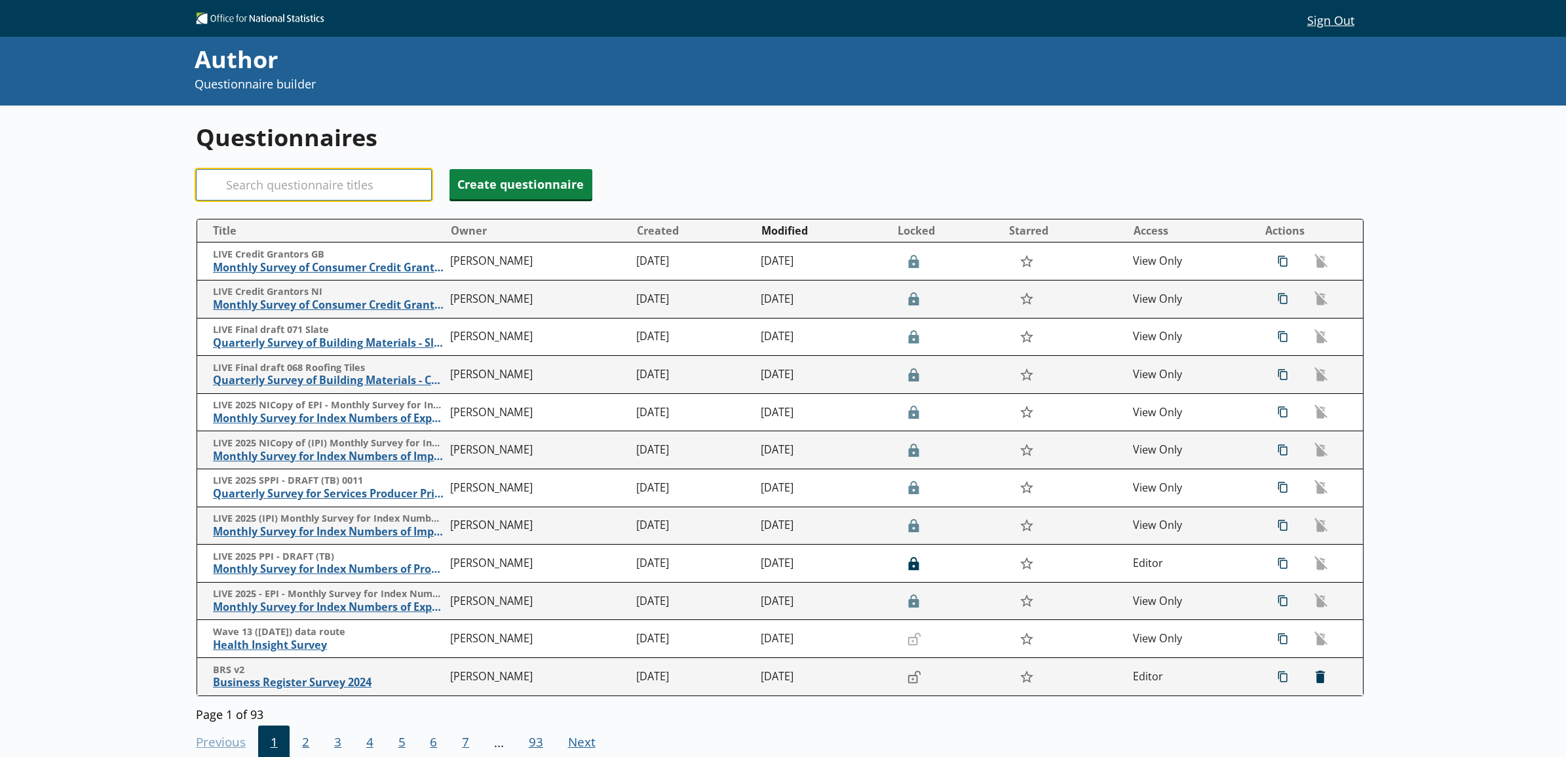
click at [265, 188] on input "Search" at bounding box center [314, 184] width 236 height 31
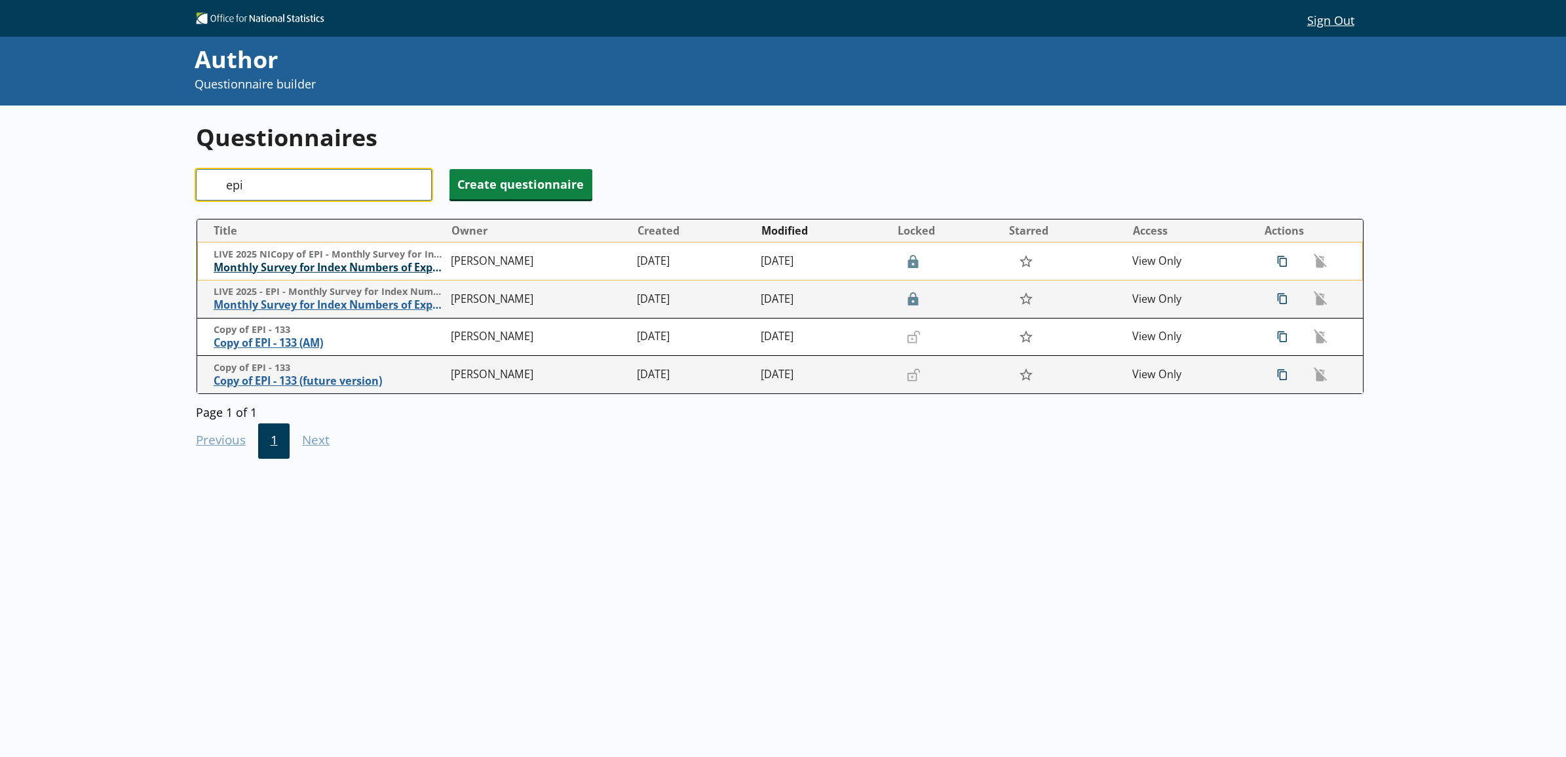
type input "epi"
click at [275, 272] on span "Monthly Survey for Index Numbers of Export Prices - Price Quotation Return" at bounding box center [329, 268] width 231 height 14
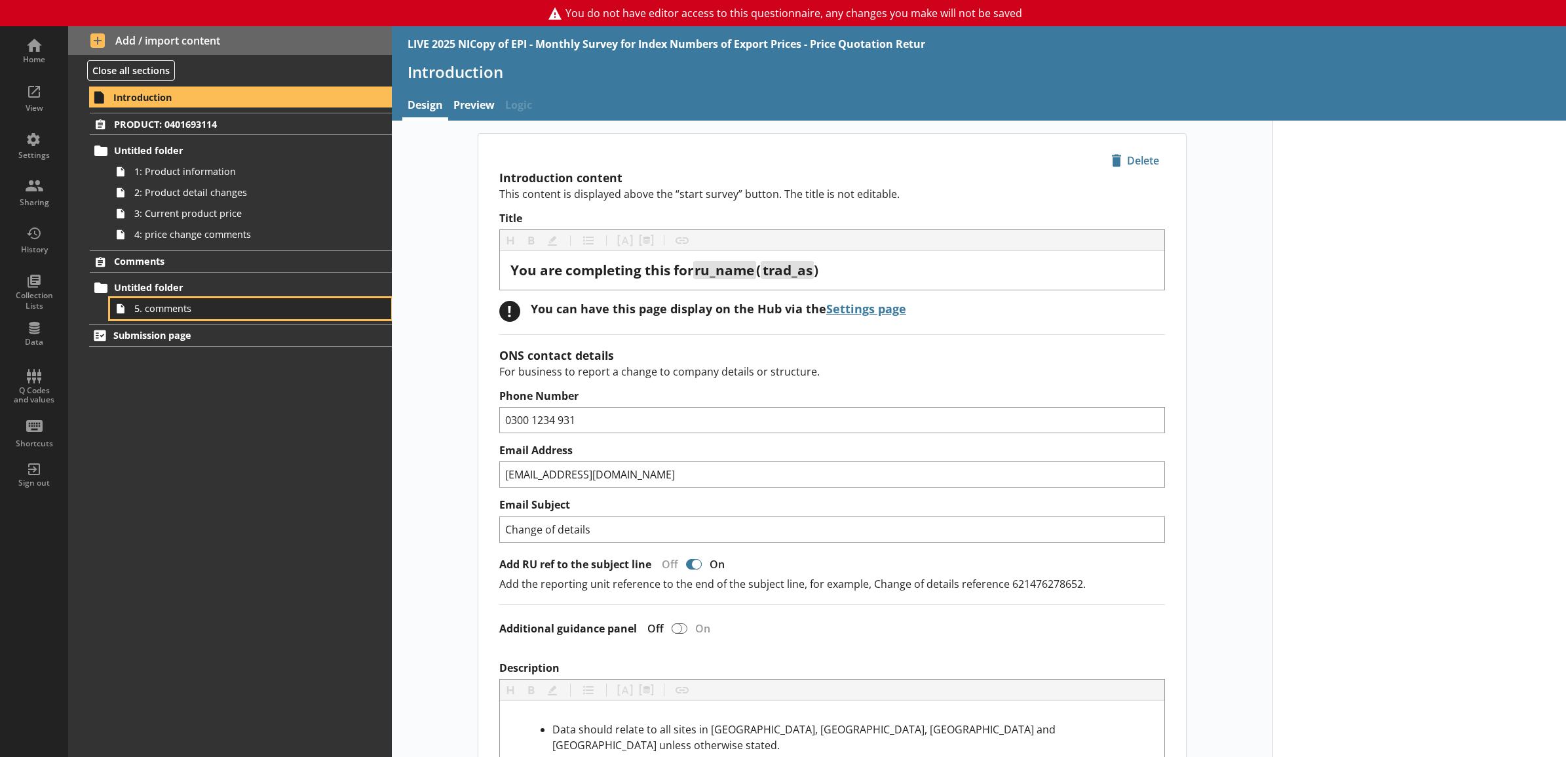
click at [177, 310] on span "5. comments" at bounding box center [236, 308] width 204 height 12
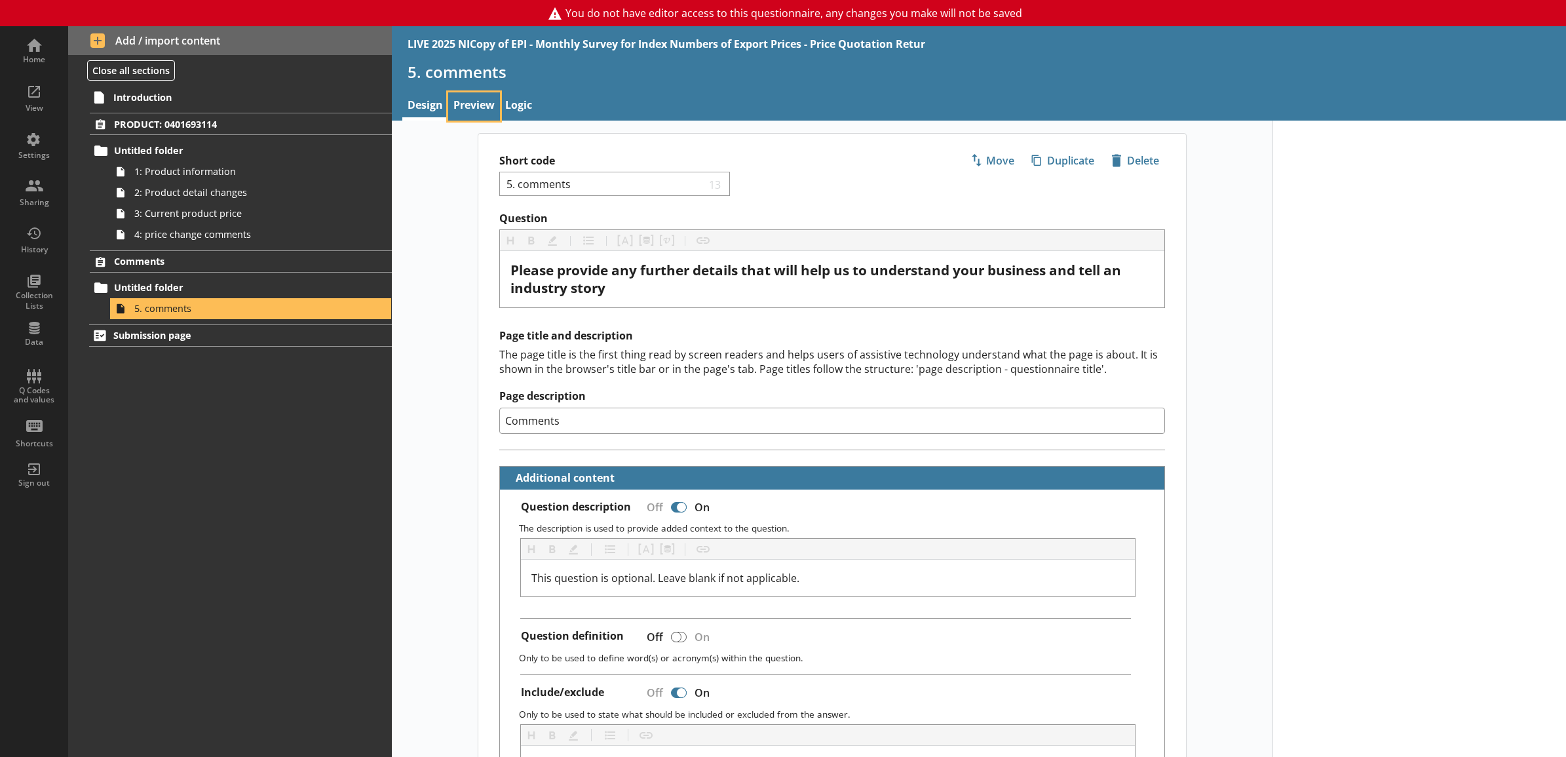
click at [473, 105] on link "Preview" at bounding box center [474, 106] width 52 height 28
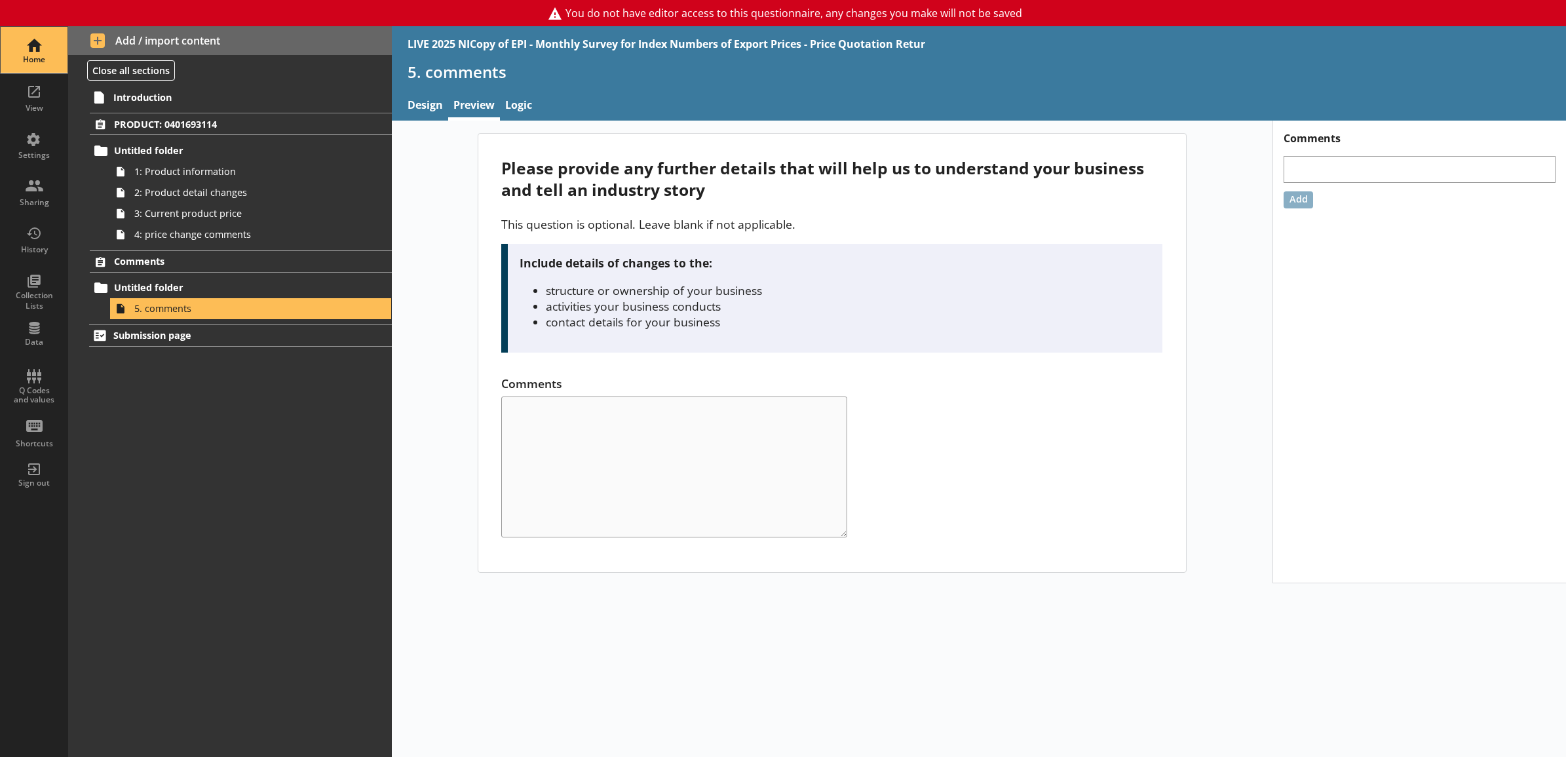
click at [27, 34] on div "Home" at bounding box center [34, 50] width 46 height 46
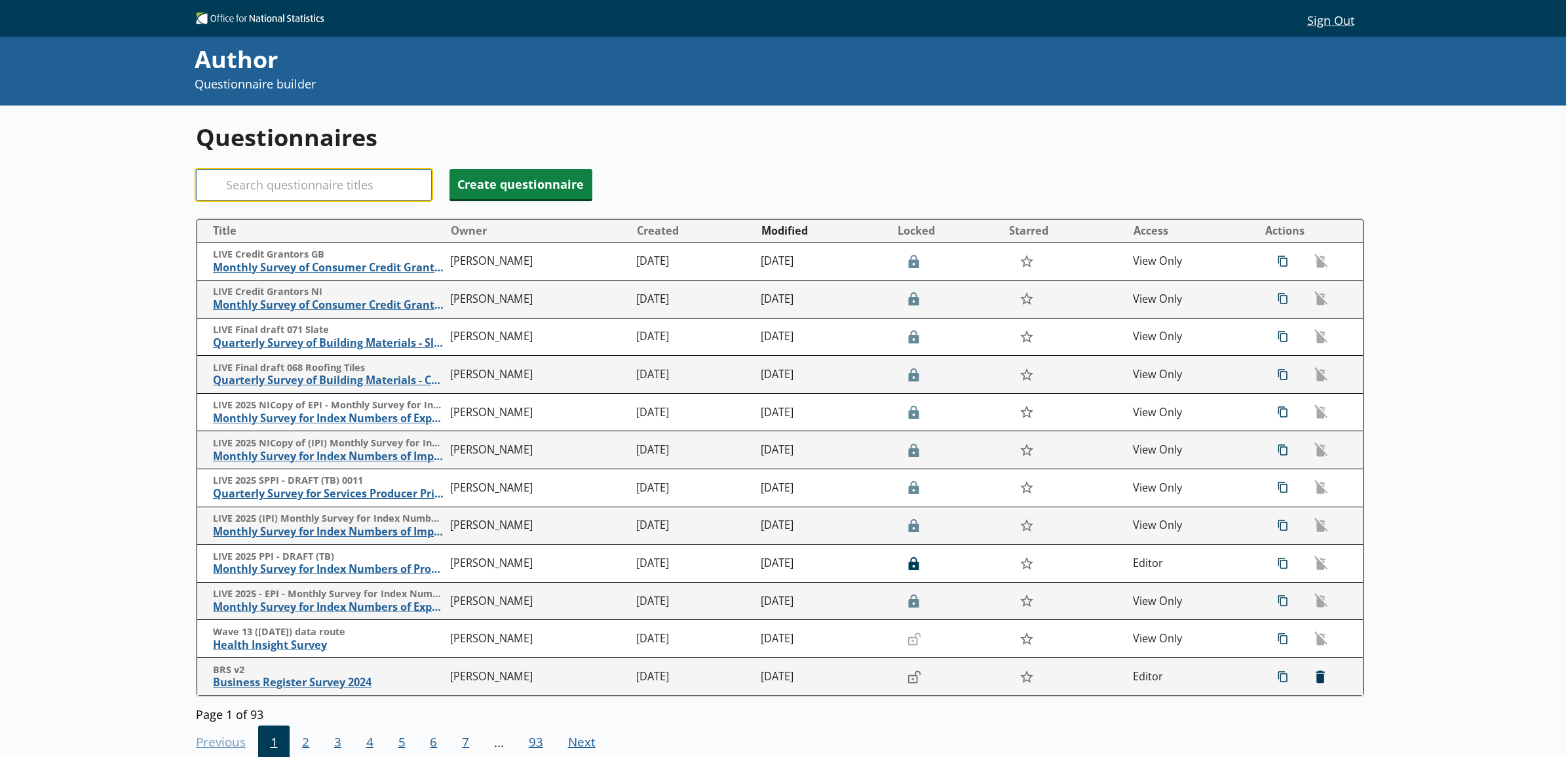
click at [306, 185] on input "Search" at bounding box center [314, 184] width 236 height 31
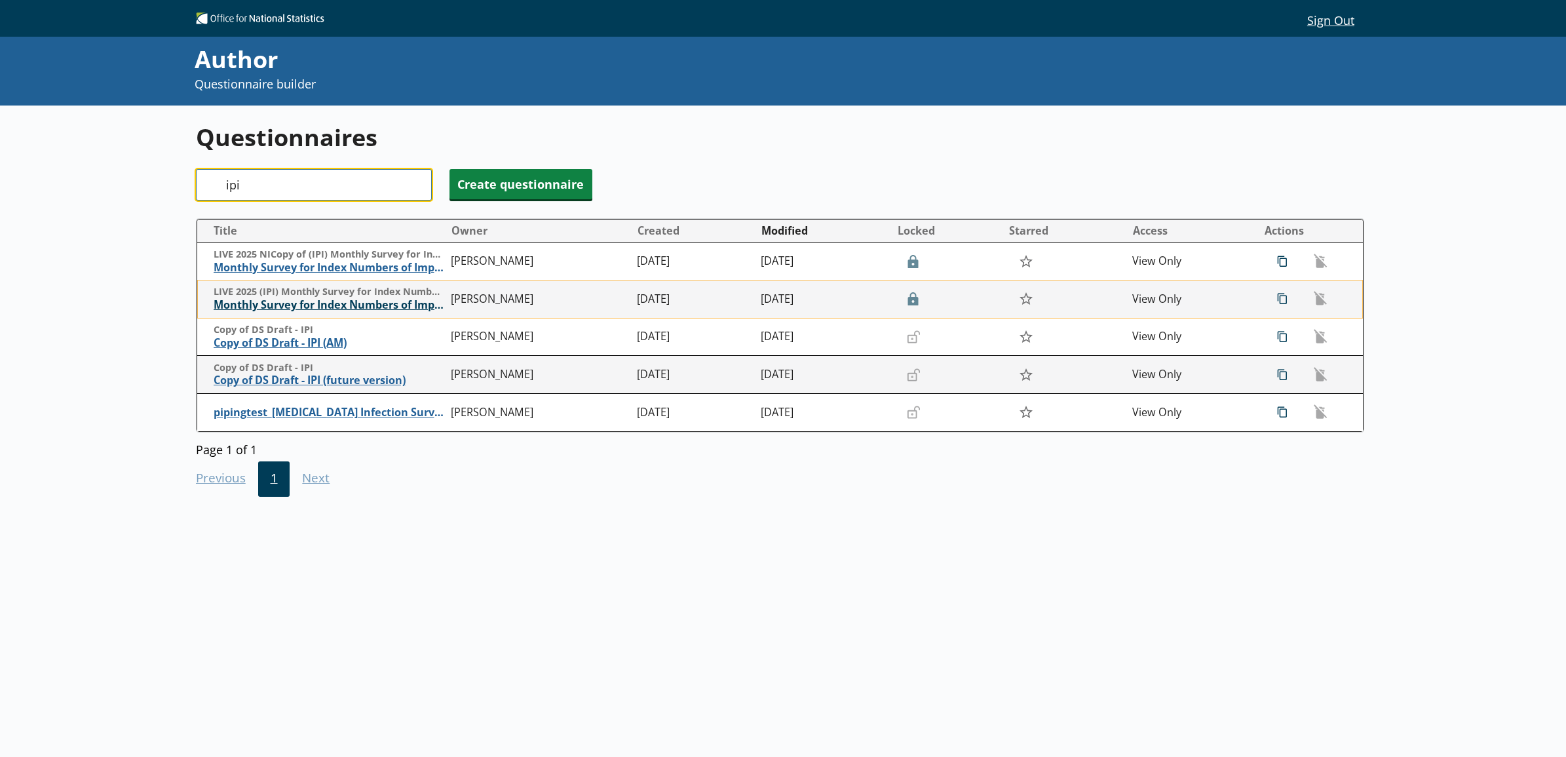
type input "ipi"
click at [320, 306] on span "Monthly Survey for Index Numbers of Import Prices - Price Quotation Return" at bounding box center [329, 305] width 231 height 14
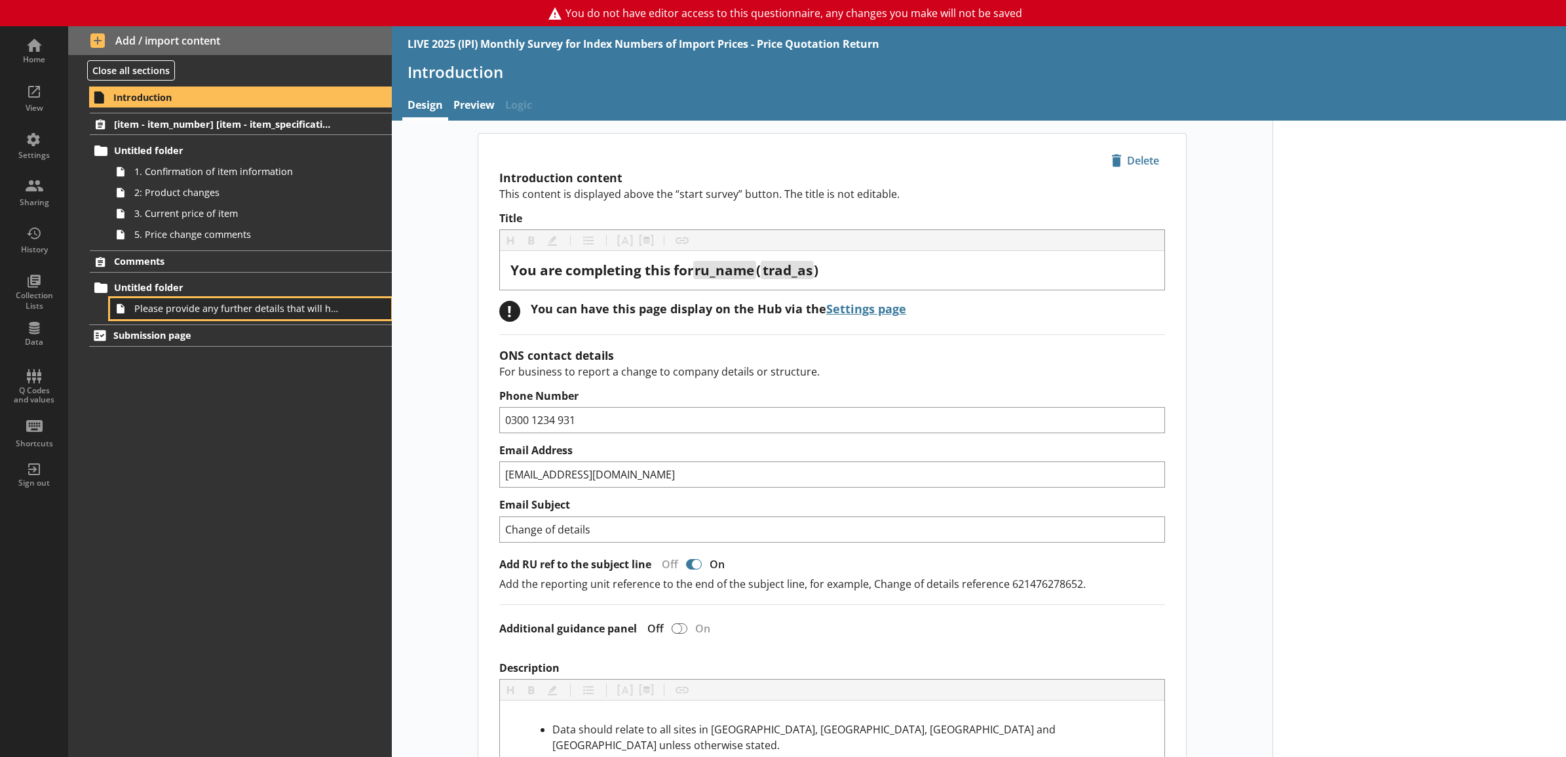
click at [264, 318] on link "Please provide any further details that will help us to understand your busines…" at bounding box center [250, 308] width 281 height 21
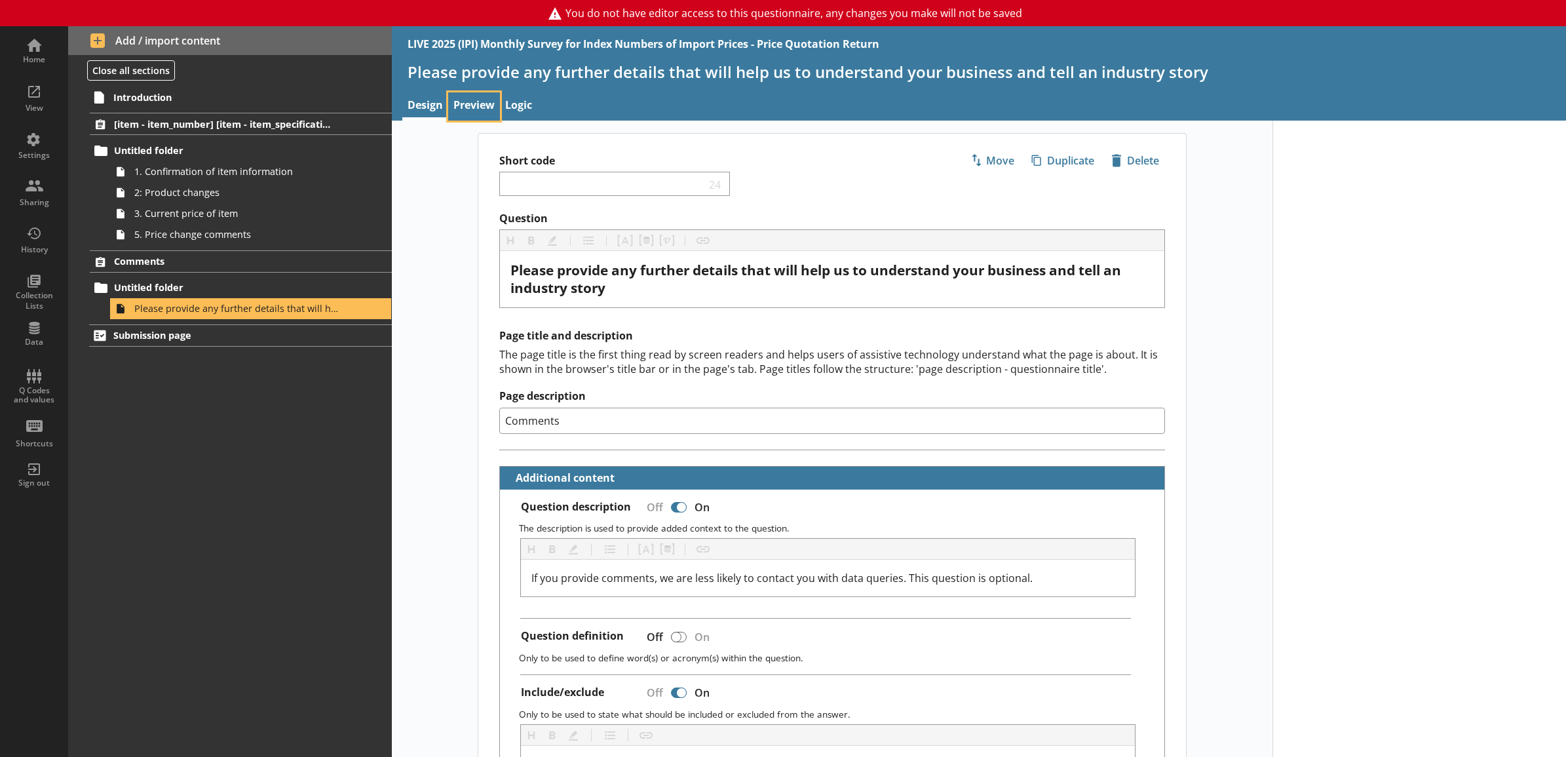
click at [464, 110] on link "Preview" at bounding box center [474, 106] width 52 height 28
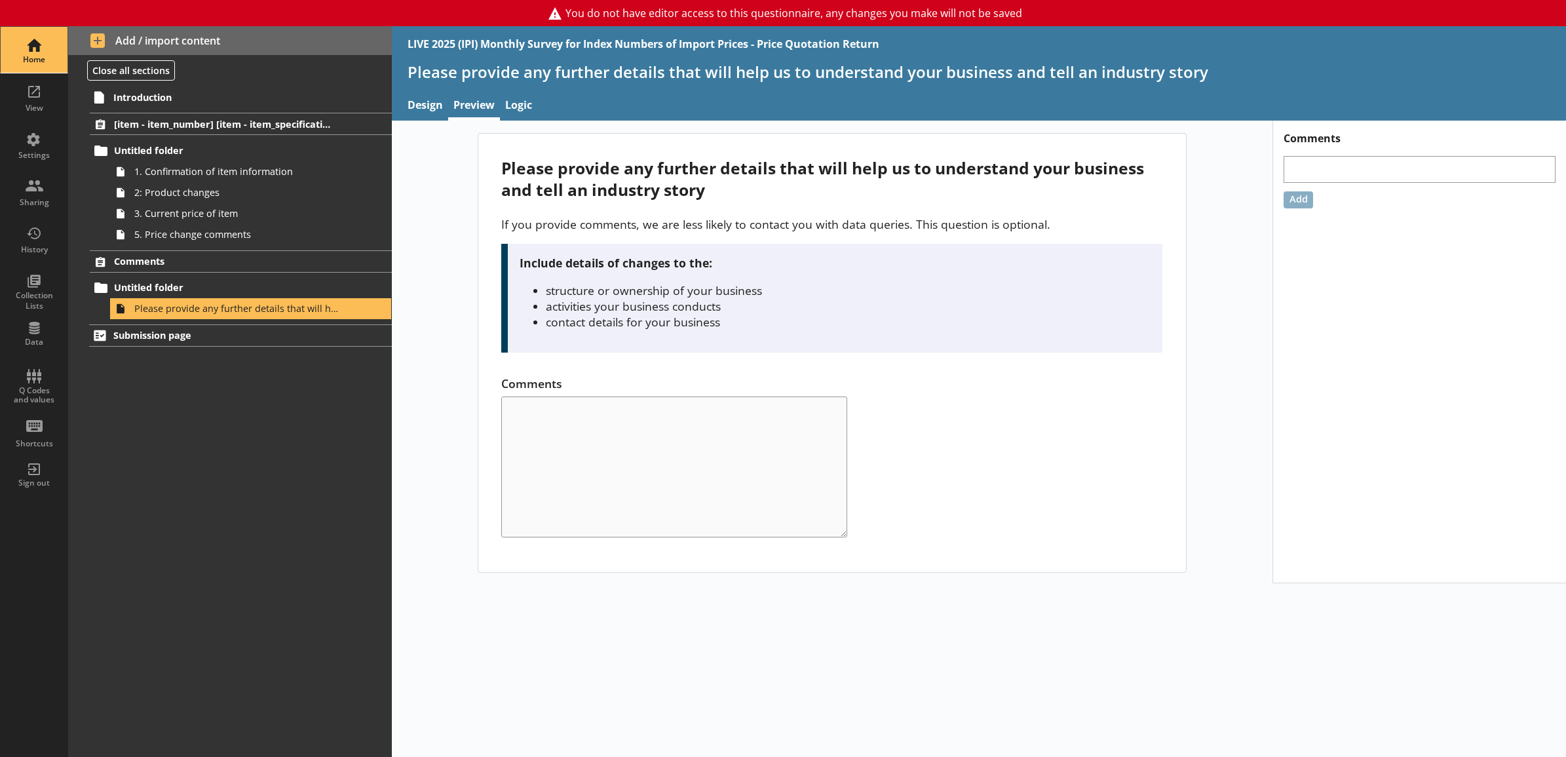
click at [26, 35] on div "Home" at bounding box center [34, 50] width 46 height 46
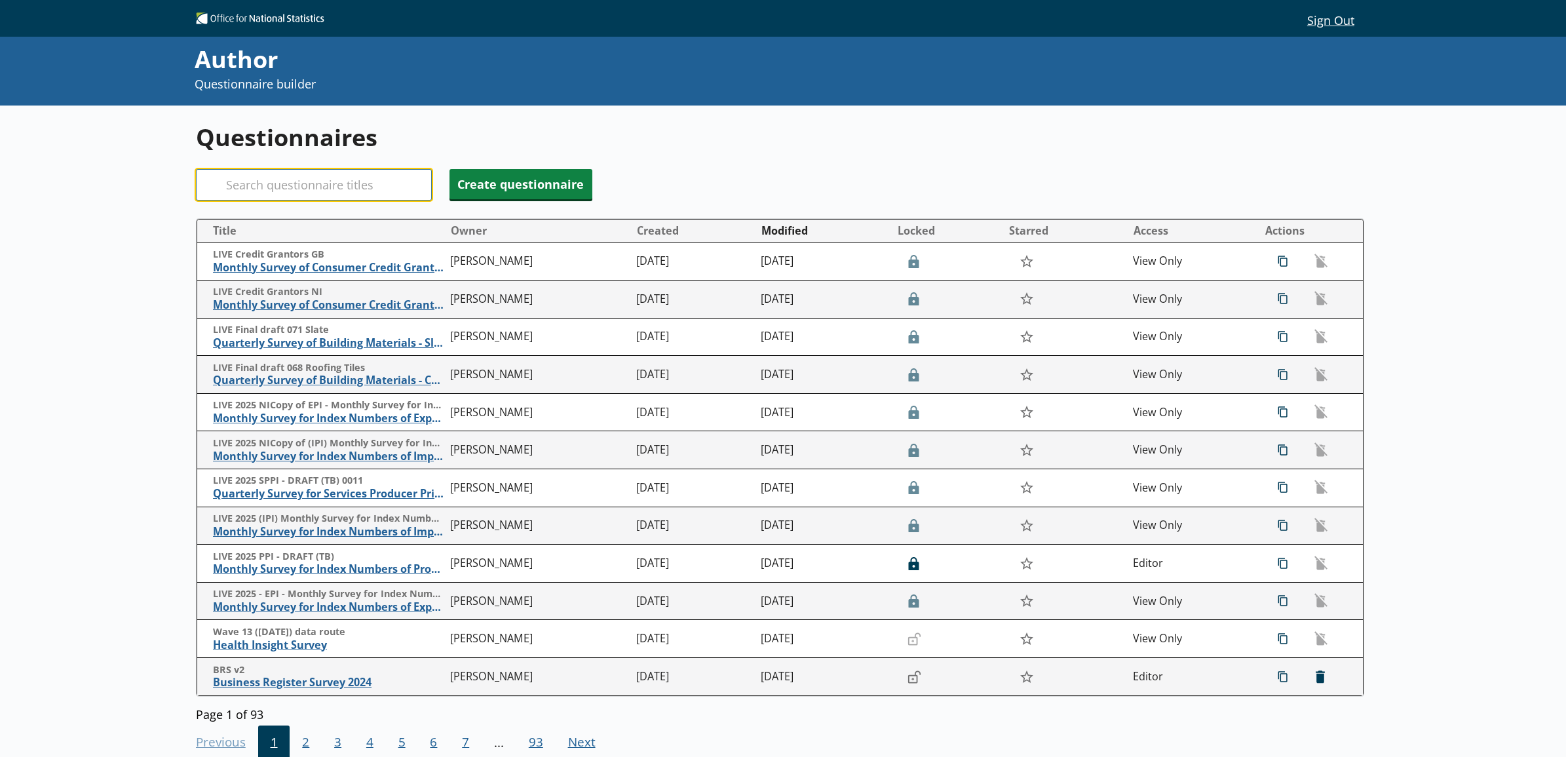
click at [395, 187] on input "Search" at bounding box center [314, 184] width 236 height 31
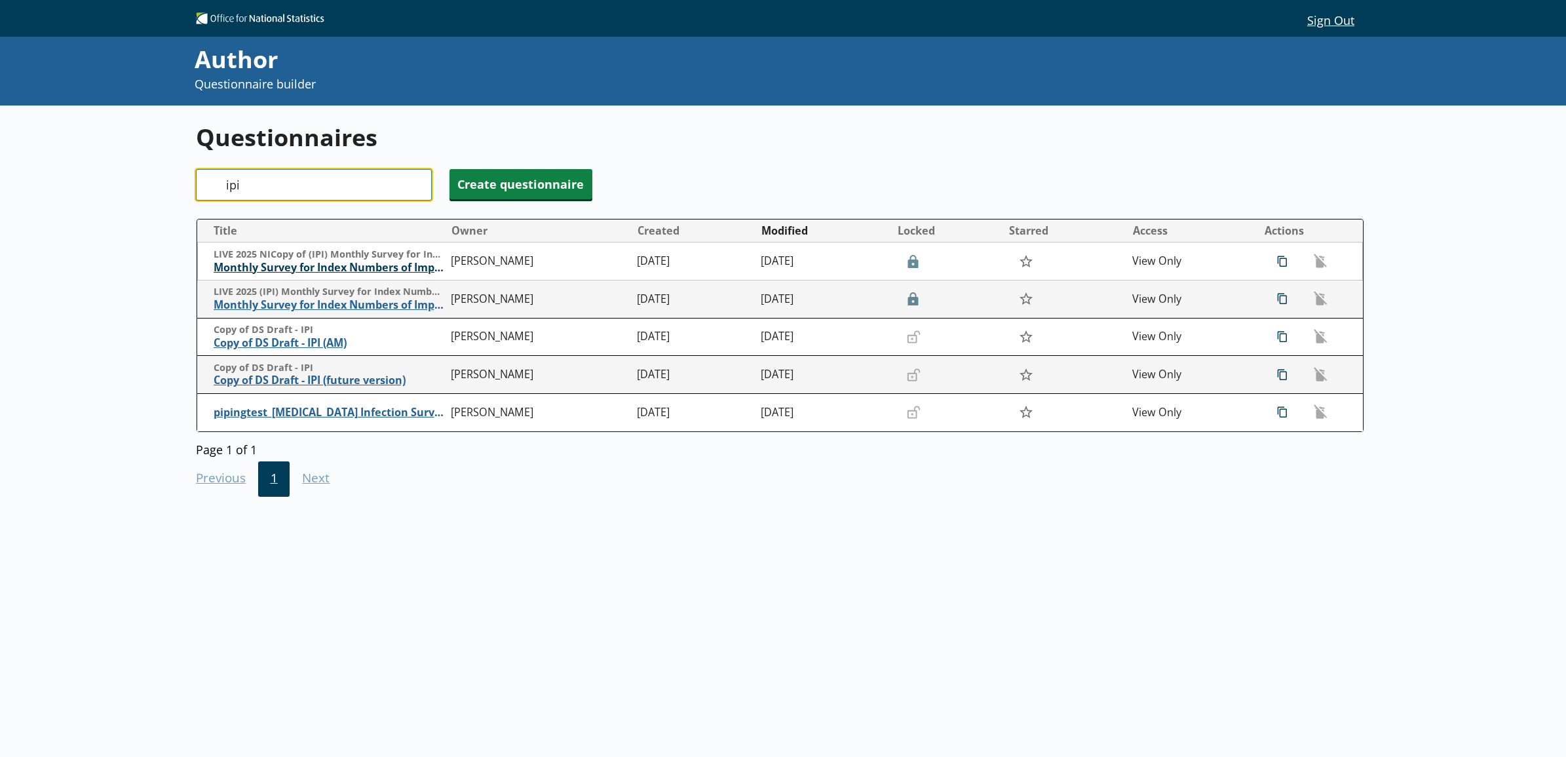
type input "ipi"
click at [341, 269] on span "Monthly Survey for Index Numbers of Import Prices - Price Quotation Return" at bounding box center [329, 268] width 231 height 14
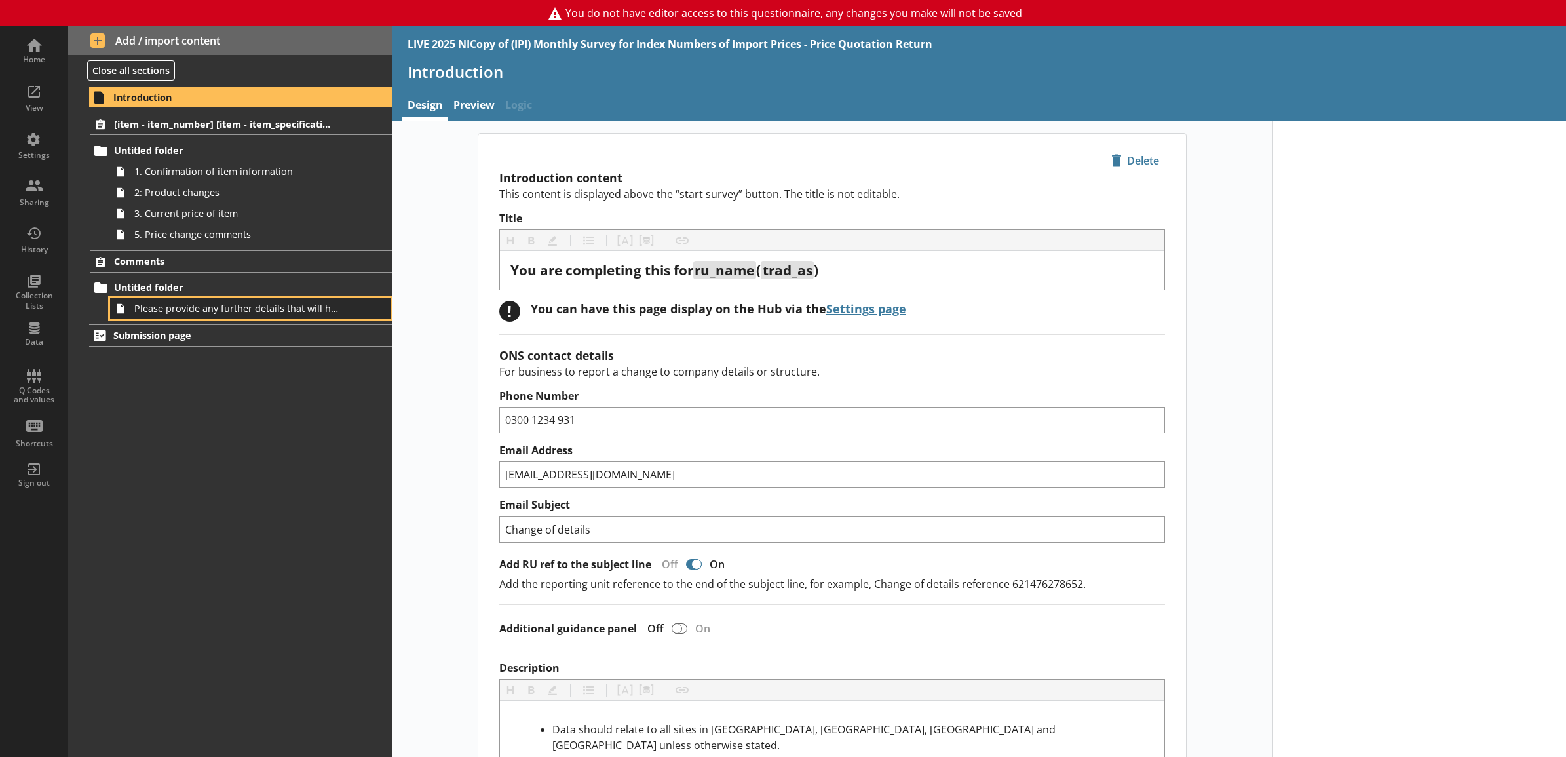
click at [238, 305] on span "Please provide any further details that will help us to understand your busines…" at bounding box center [236, 308] width 204 height 12
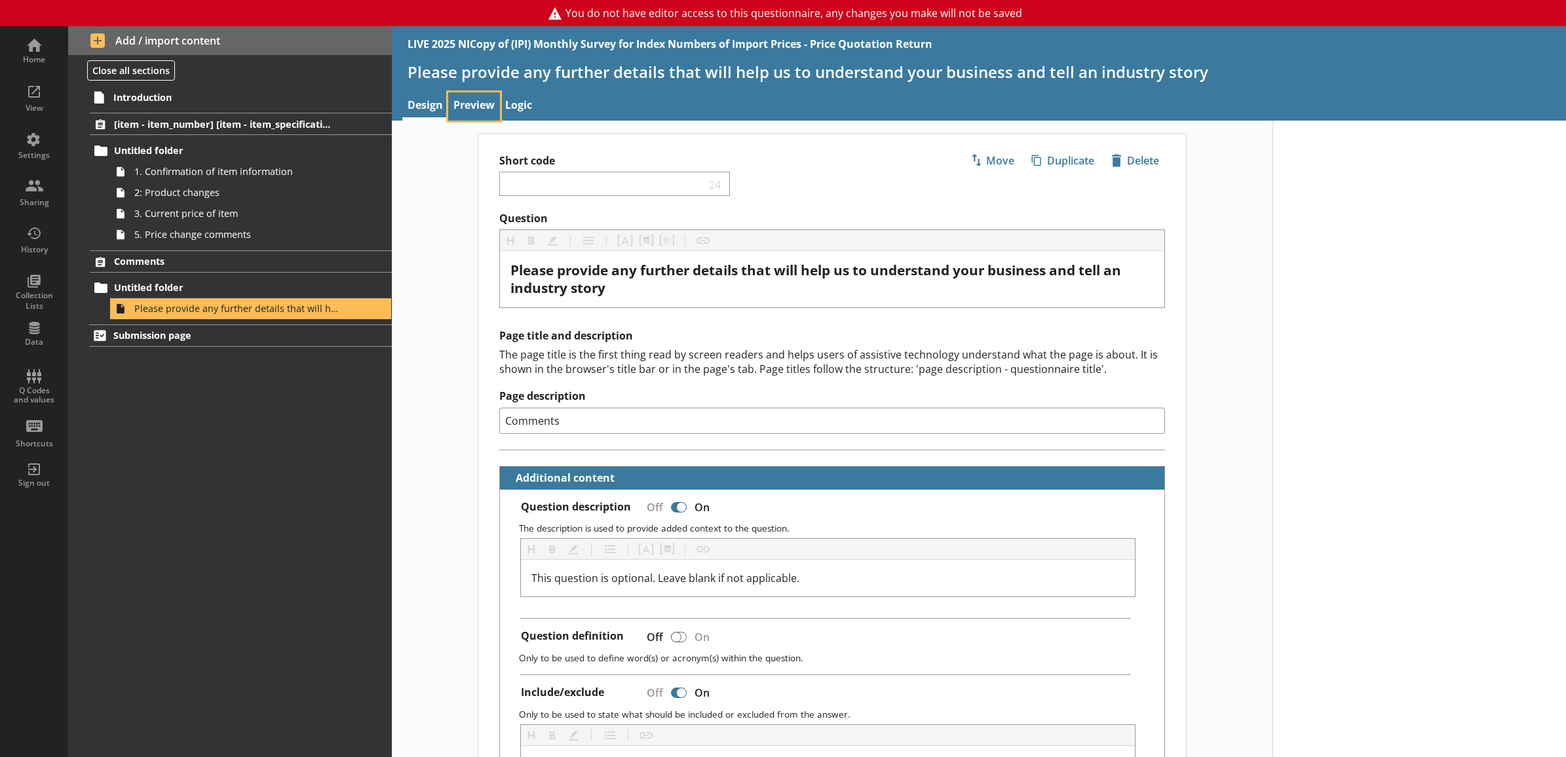
click at [473, 103] on link "Preview" at bounding box center [474, 106] width 52 height 28
